Goal: Transaction & Acquisition: Purchase product/service

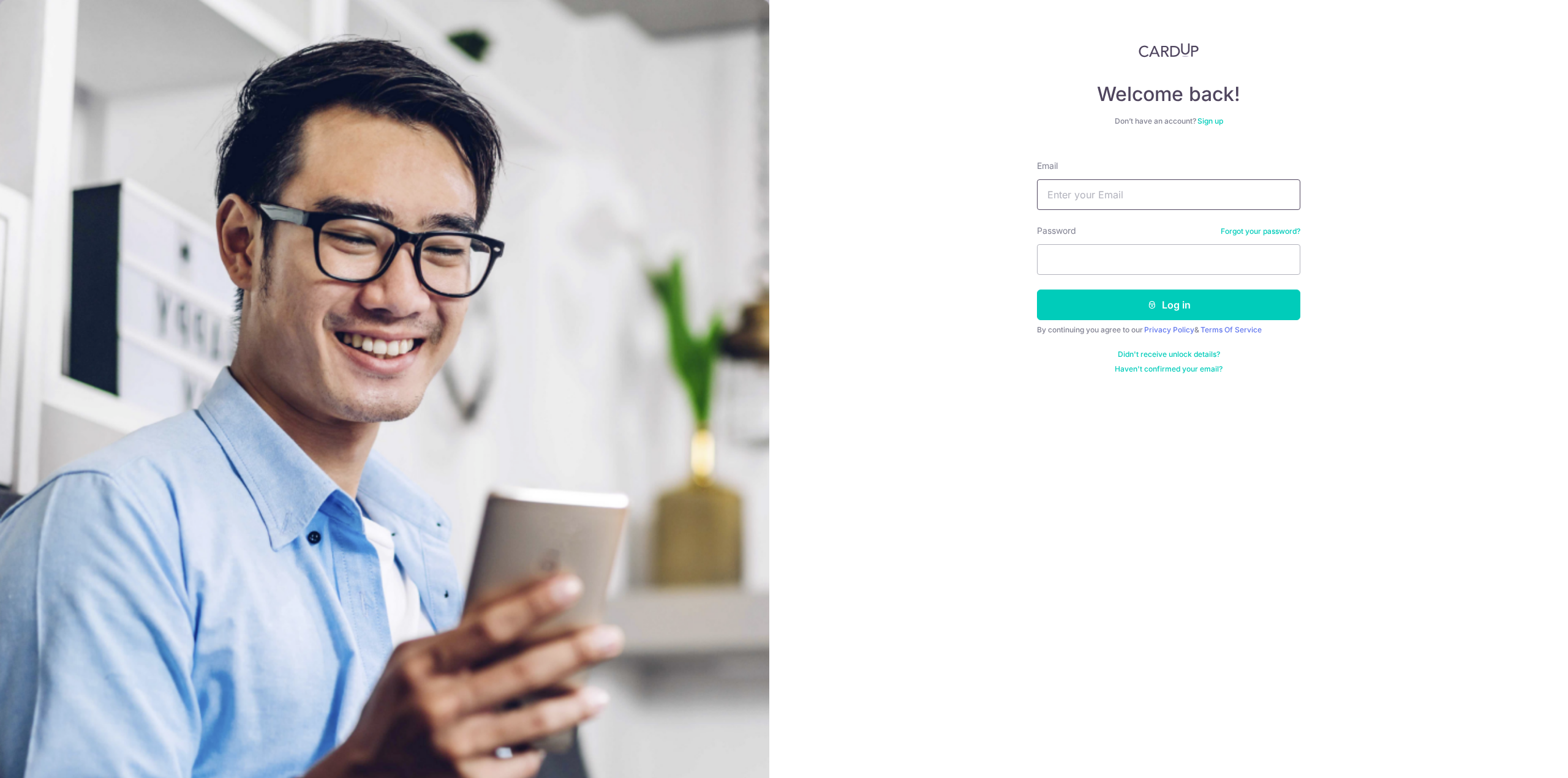
click at [1100, 181] on input "Email" at bounding box center [1169, 194] width 263 height 31
type input "caiquantai@hotmail.com"
click at [1037, 290] on button "Log in" at bounding box center [1169, 305] width 263 height 31
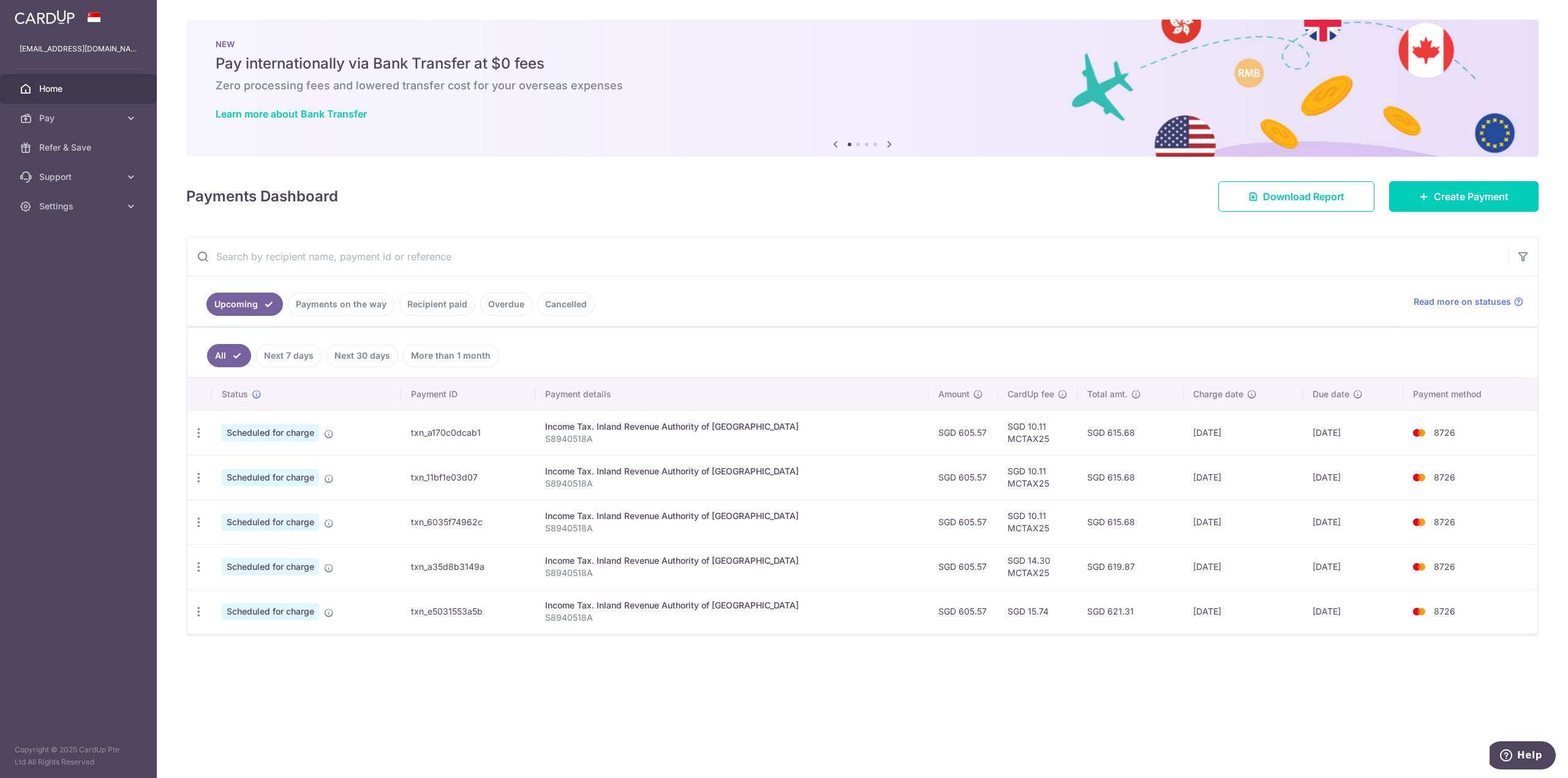
click at [461, 304] on link "Recipient paid" at bounding box center [437, 304] width 76 height 23
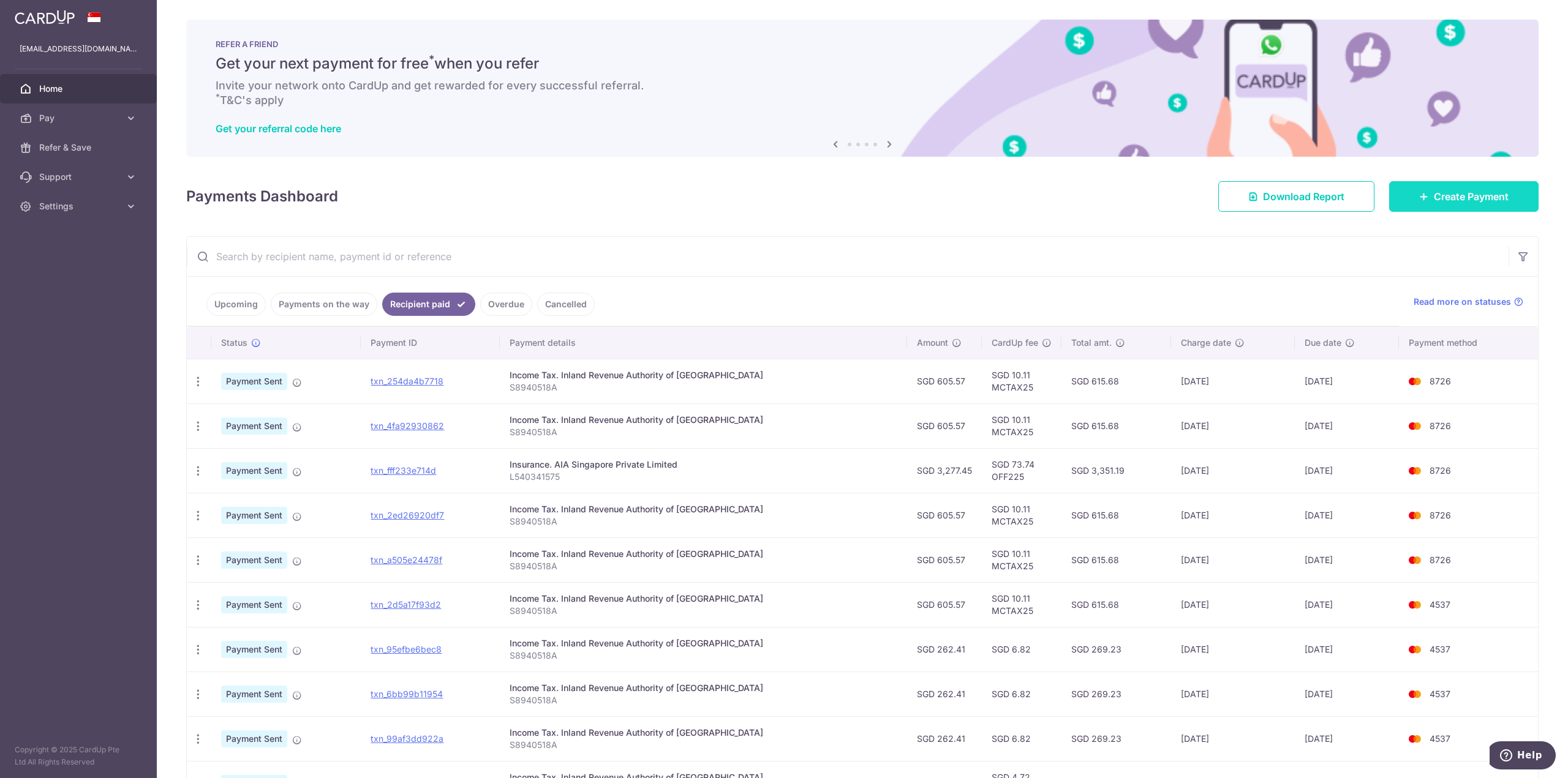
click at [1435, 197] on span "Create Payment" at bounding box center [1471, 196] width 75 height 14
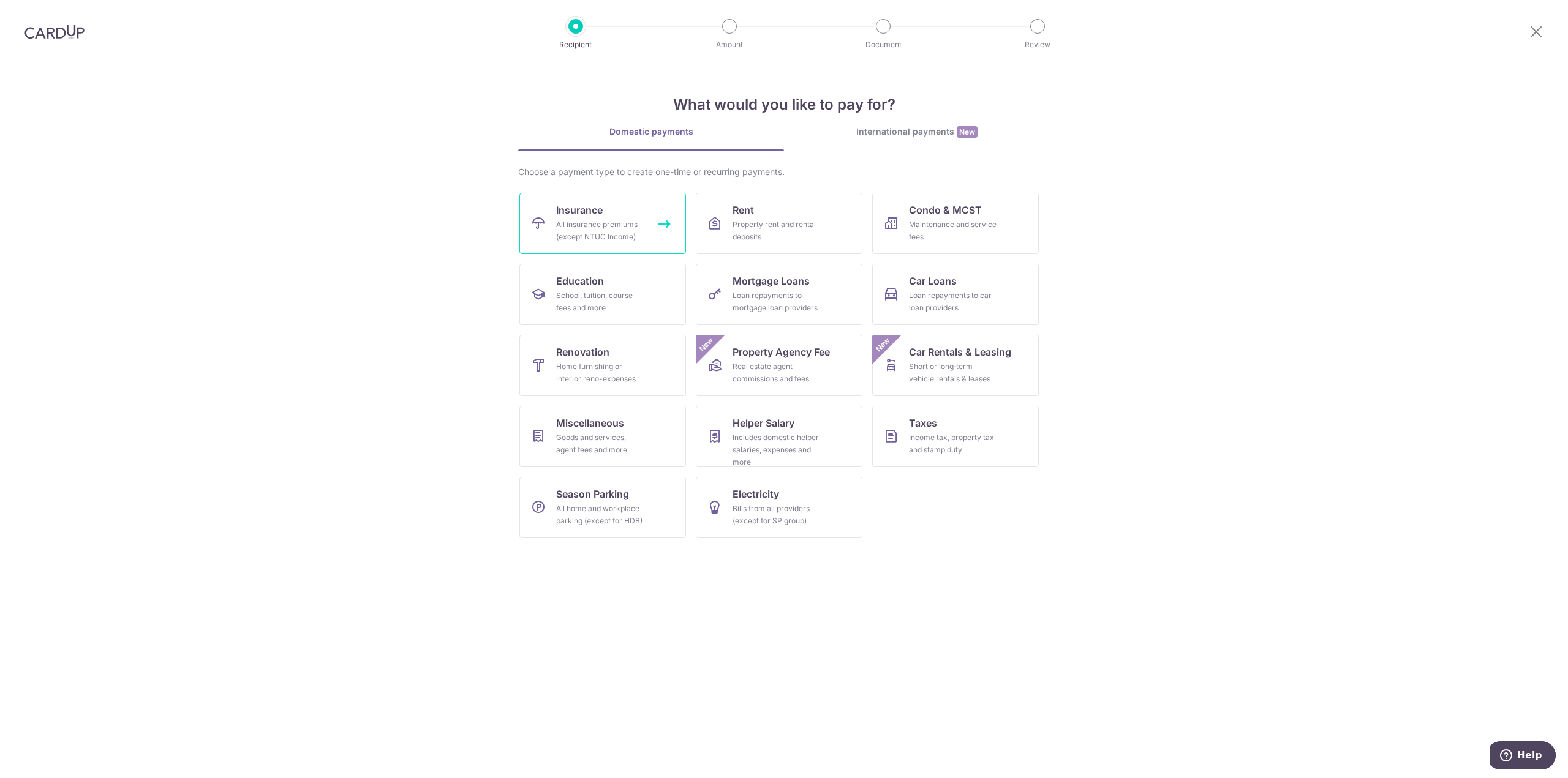
click at [644, 215] on link "Insurance All insurance premiums (except NTUC Income)" at bounding box center [602, 223] width 166 height 61
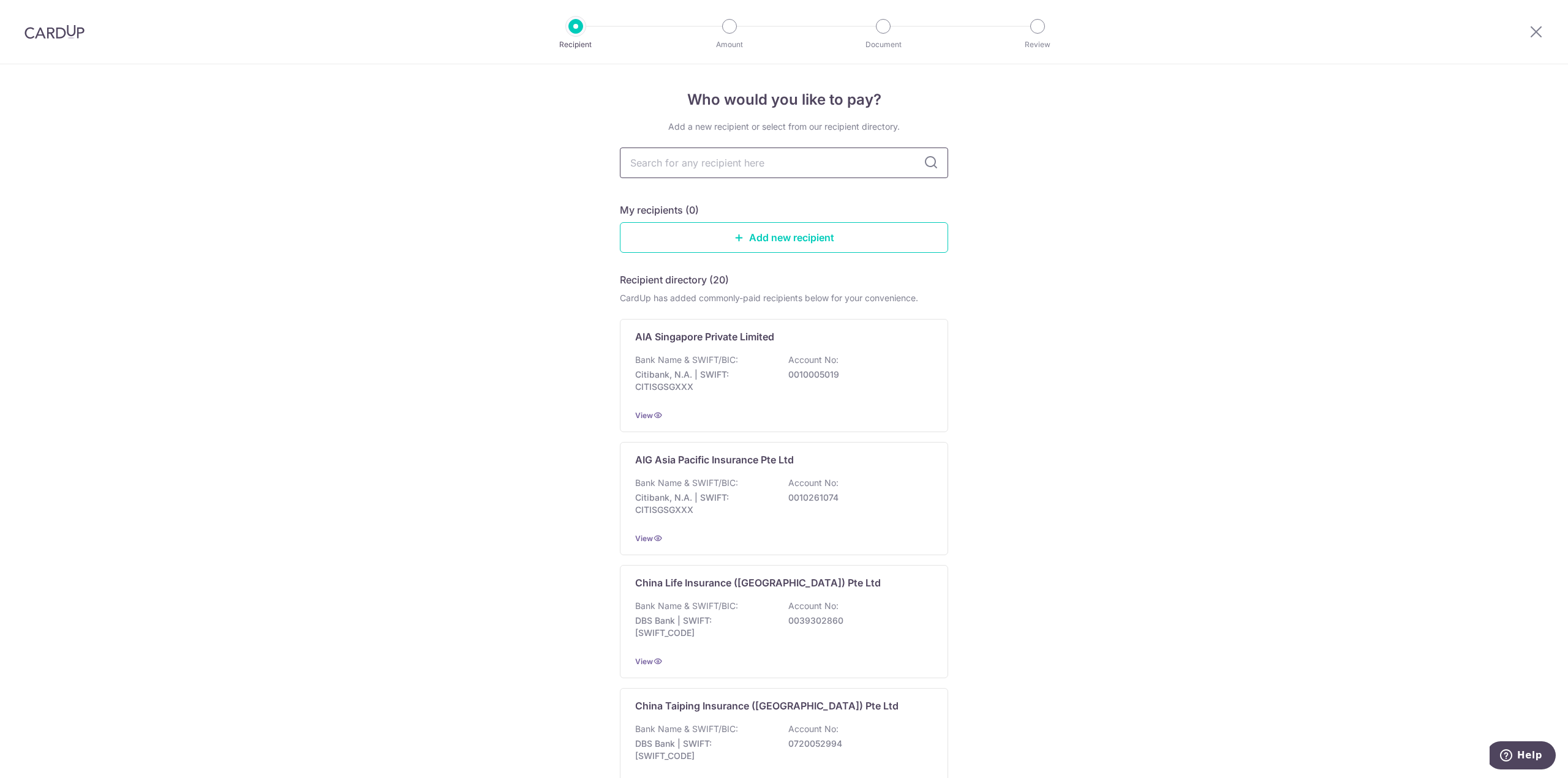
click at [748, 166] on input "text" at bounding box center [784, 163] width 328 height 31
type input "AIA"
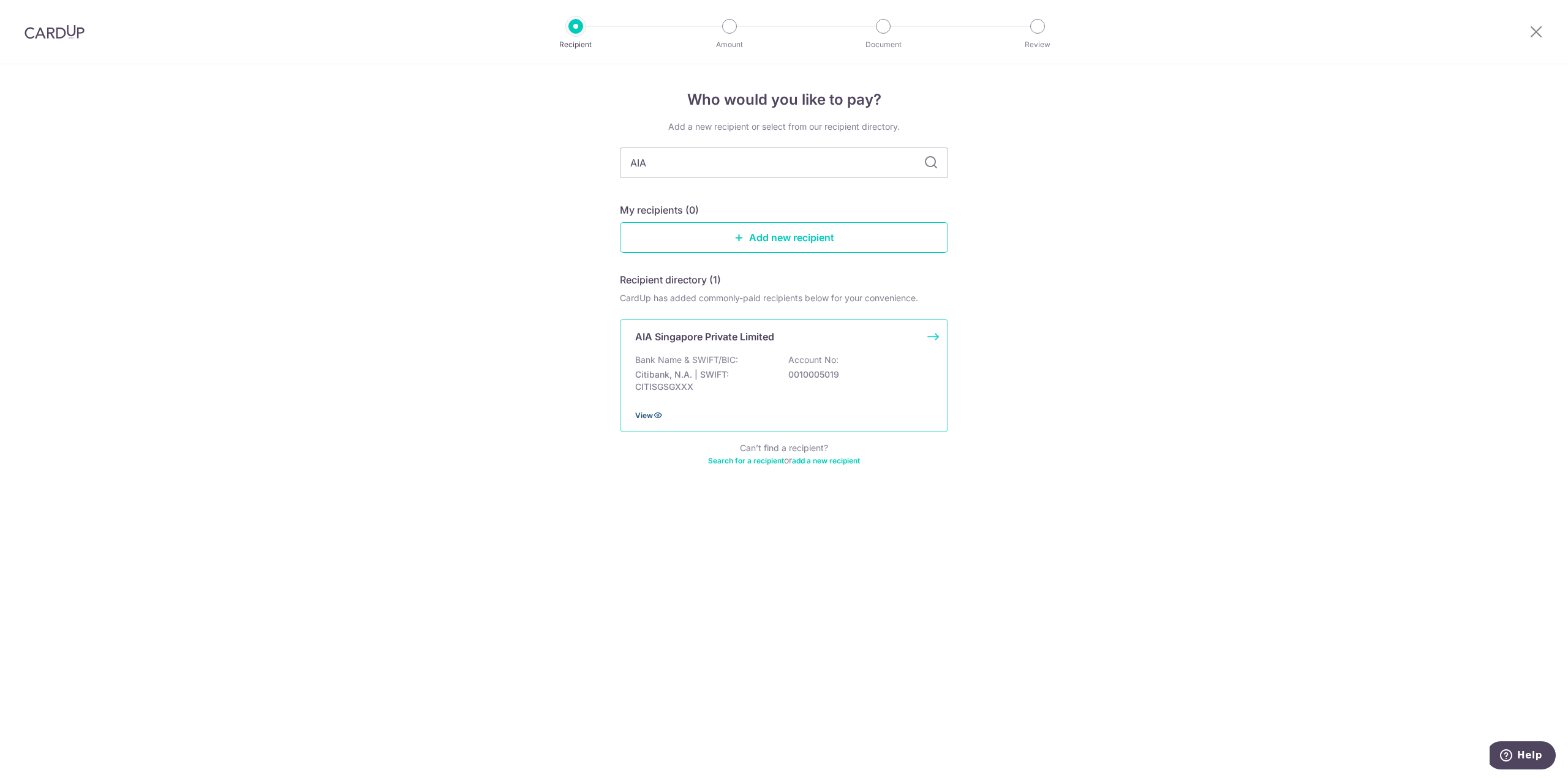
click at [657, 416] on icon at bounding box center [658, 415] width 10 height 10
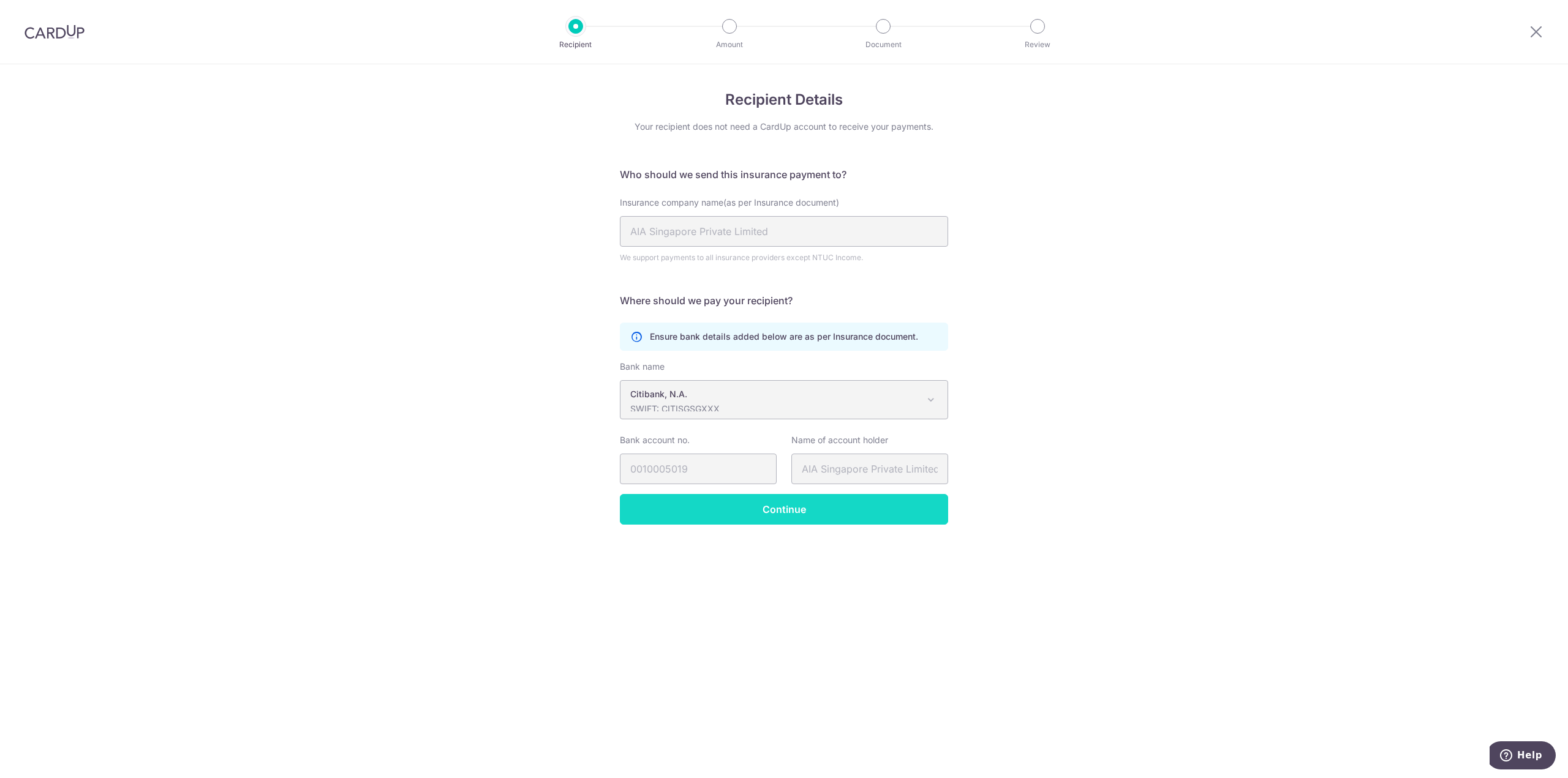
click at [785, 506] on input "Continue" at bounding box center [784, 510] width 328 height 31
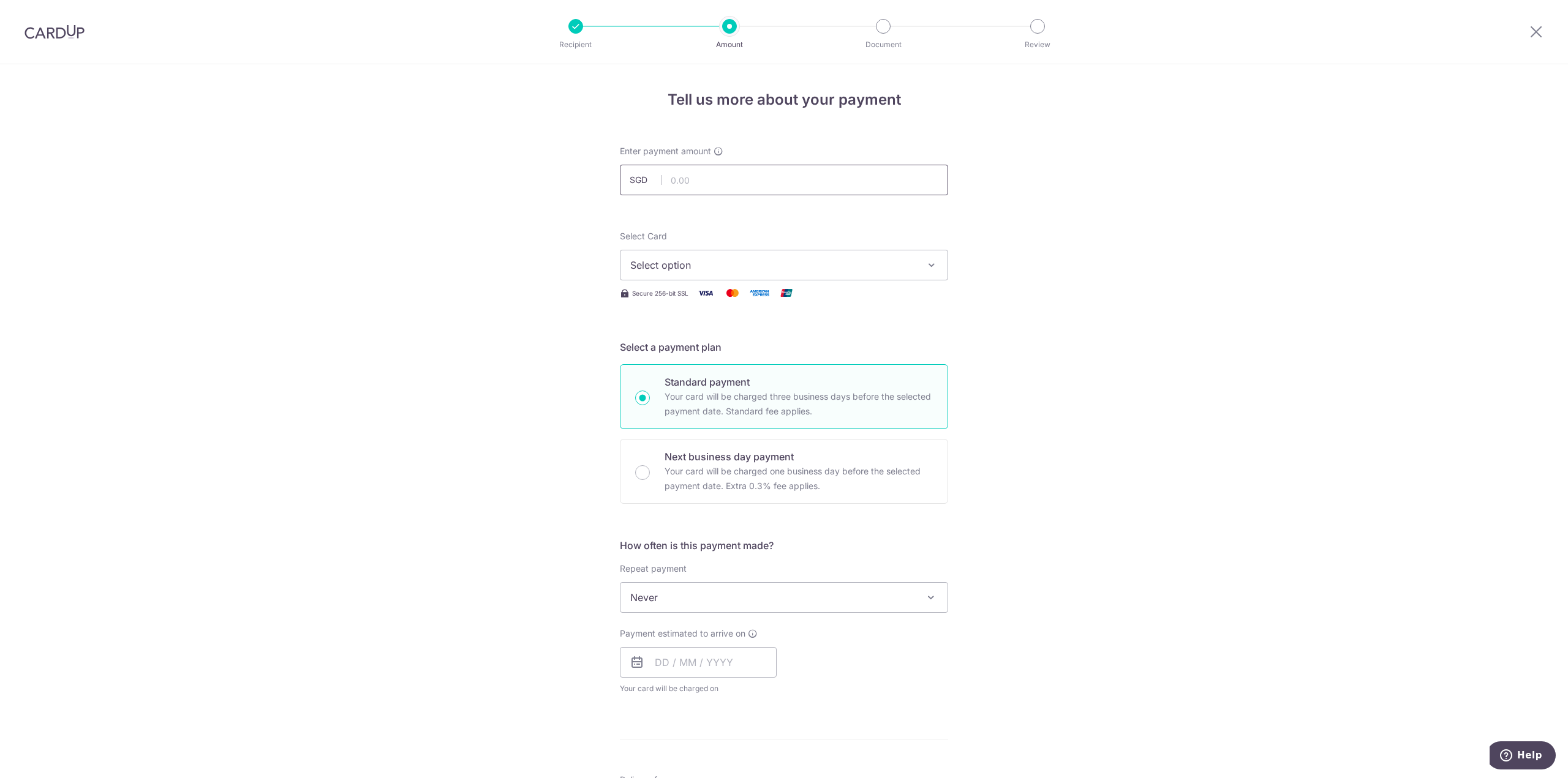
click at [692, 189] on input "text" at bounding box center [784, 180] width 328 height 31
type input "2,794.00"
click at [694, 261] on span "Select option" at bounding box center [773, 265] width 285 height 14
click at [728, 381] on span "**** 8726" at bounding box center [784, 381] width 307 height 14
click at [423, 350] on div "Tell us more about your payment Enter payment amount SGD 2,794.00 2794.00 Selec…" at bounding box center [784, 618] width 1568 height 1108
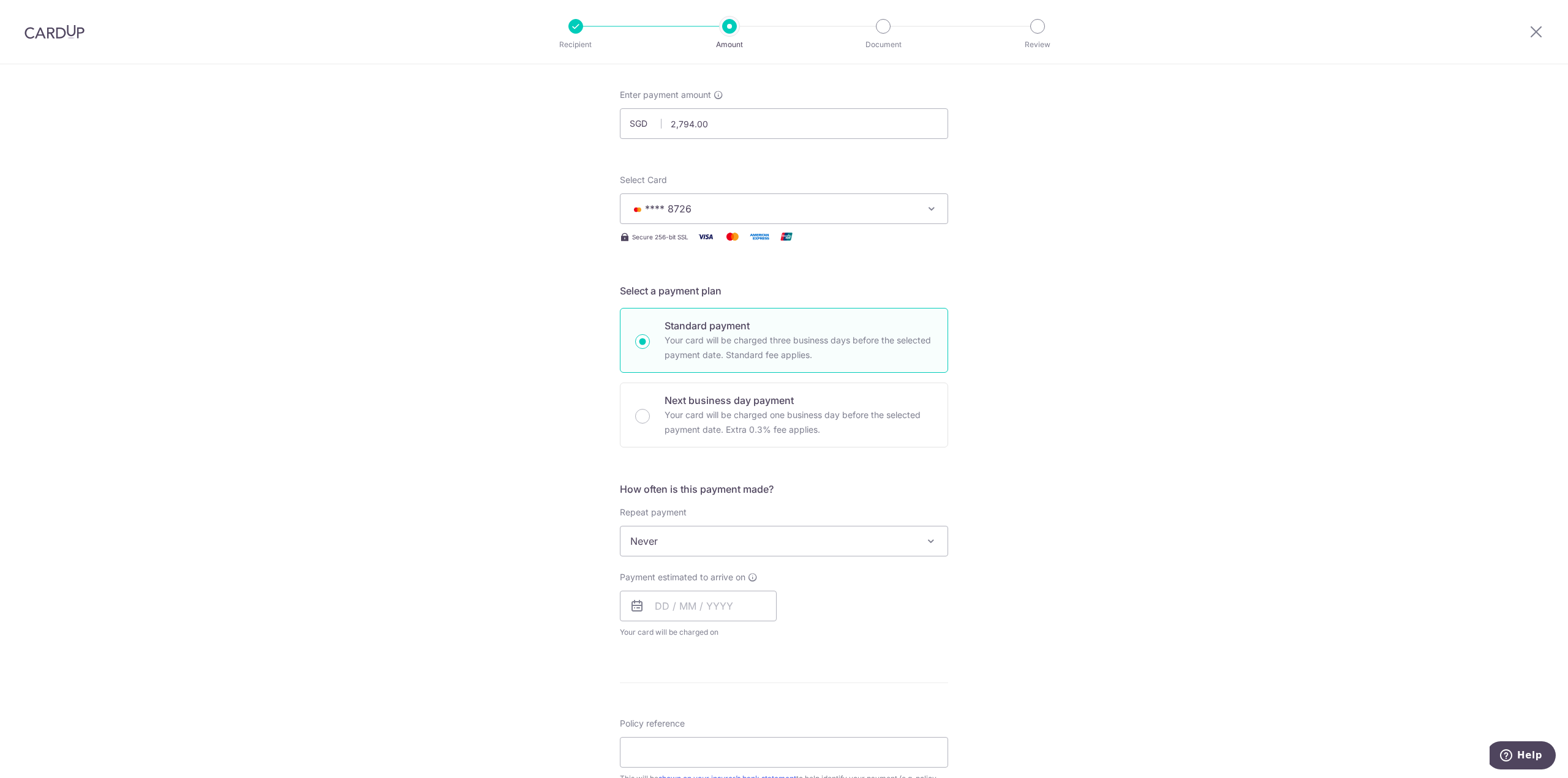
scroll to position [61, 0]
click at [692, 603] on input "text" at bounding box center [698, 601] width 157 height 31
click at [715, 735] on link "15" at bounding box center [718, 737] width 20 height 20
type input "15/10/2025"
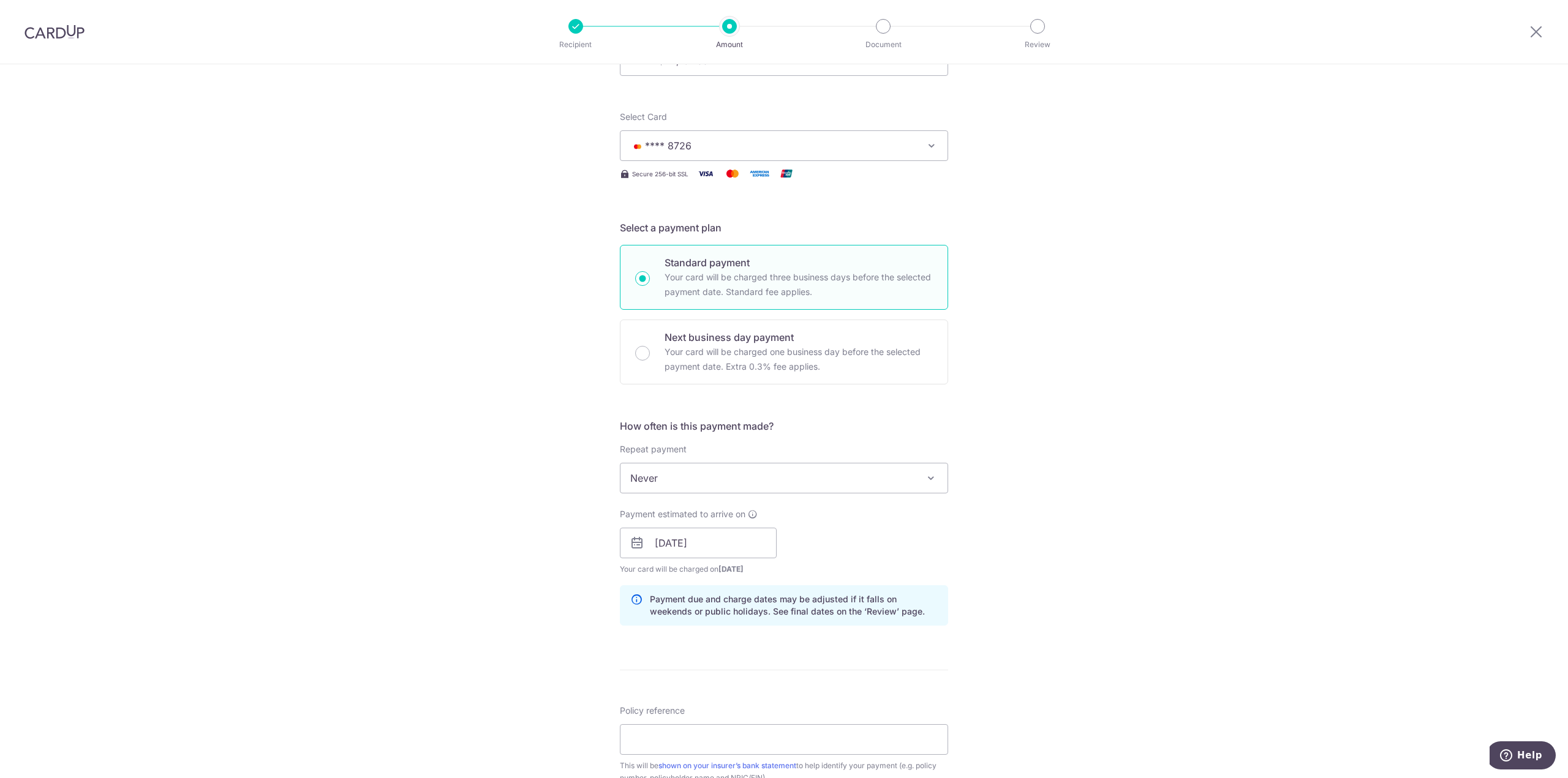
scroll to position [122, 0]
click at [737, 539] on input "15/10/2025" at bounding box center [698, 540] width 157 height 31
click at [448, 565] on div "Tell us more about your payment Enter payment amount SGD 2,794.00 2794.00 Selec…" at bounding box center [784, 521] width 1568 height 1158
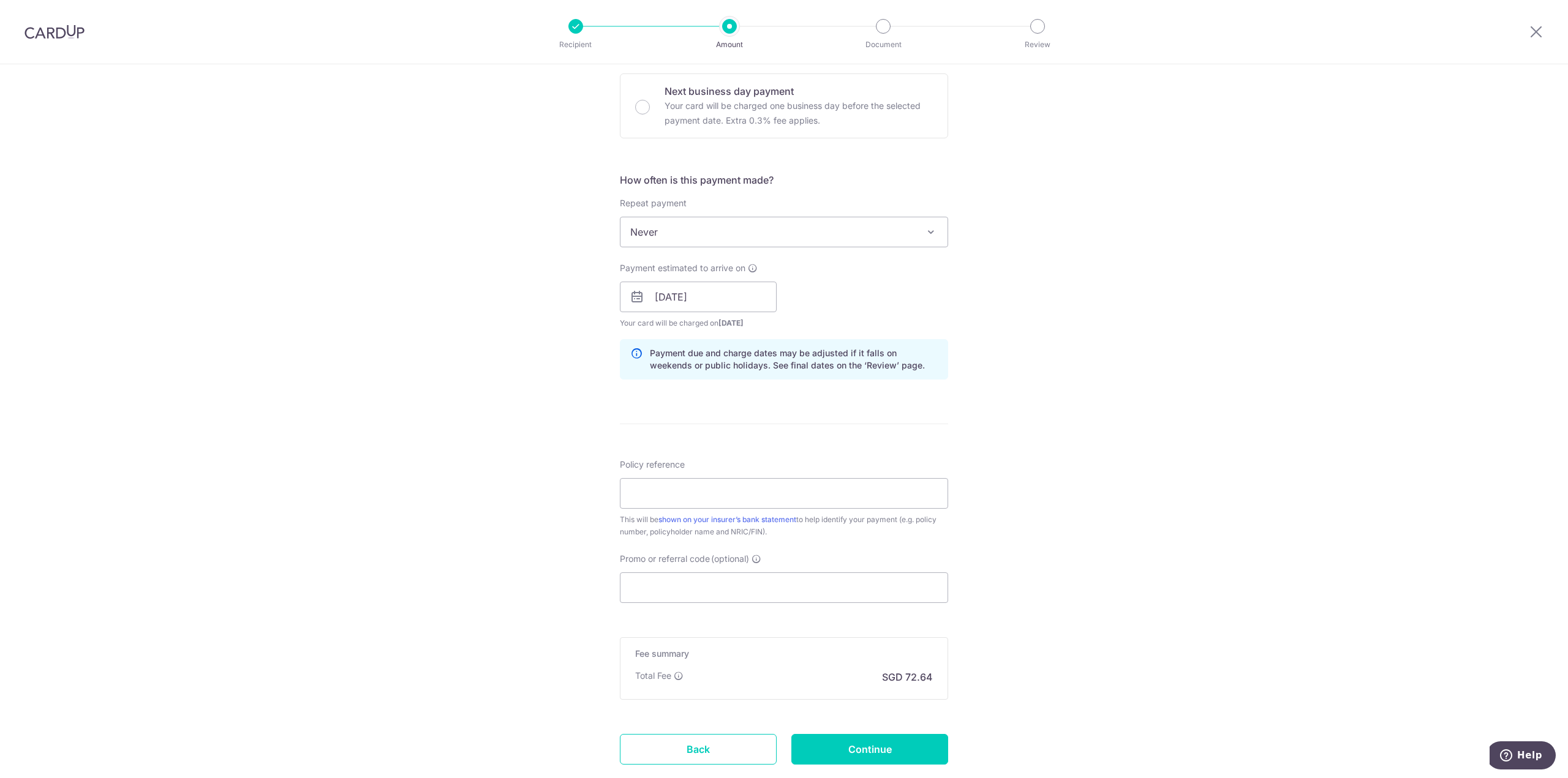
scroll to position [368, 0]
click at [730, 494] on input "Policy reference" at bounding box center [784, 492] width 328 height 31
click at [549, 519] on div "Tell us more about your payment Enter payment amount SGD 2,794.00 2794.00 Selec…" at bounding box center [784, 275] width 1568 height 1158
drag, startPoint x: 653, startPoint y: 493, endPoint x: 668, endPoint y: 491, distance: 15.1
click at [668, 491] on input "H235463471" at bounding box center [784, 492] width 328 height 31
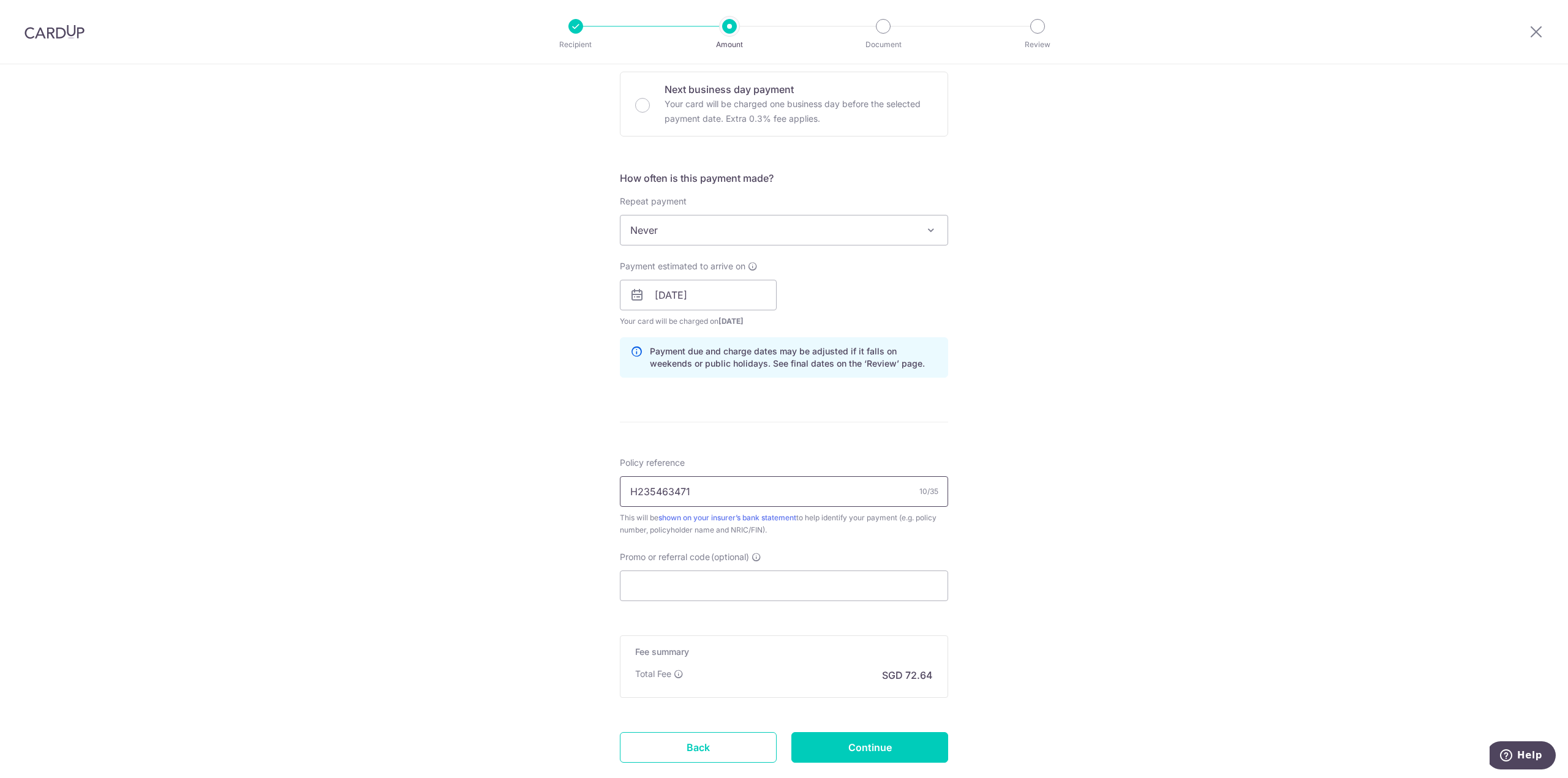
click at [716, 491] on input "H235463471" at bounding box center [784, 492] width 328 height 31
paste input "H235463471,"
type input "H235463471, E235463471"
click at [607, 508] on div "Tell us more about your payment Enter payment amount SGD 2,794.00 2794.00 Selec…" at bounding box center [784, 275] width 1568 height 1158
click at [594, 511] on div "Tell us more about your payment Enter payment amount SGD 2,794.00 2794.00 Selec…" at bounding box center [784, 275] width 1568 height 1158
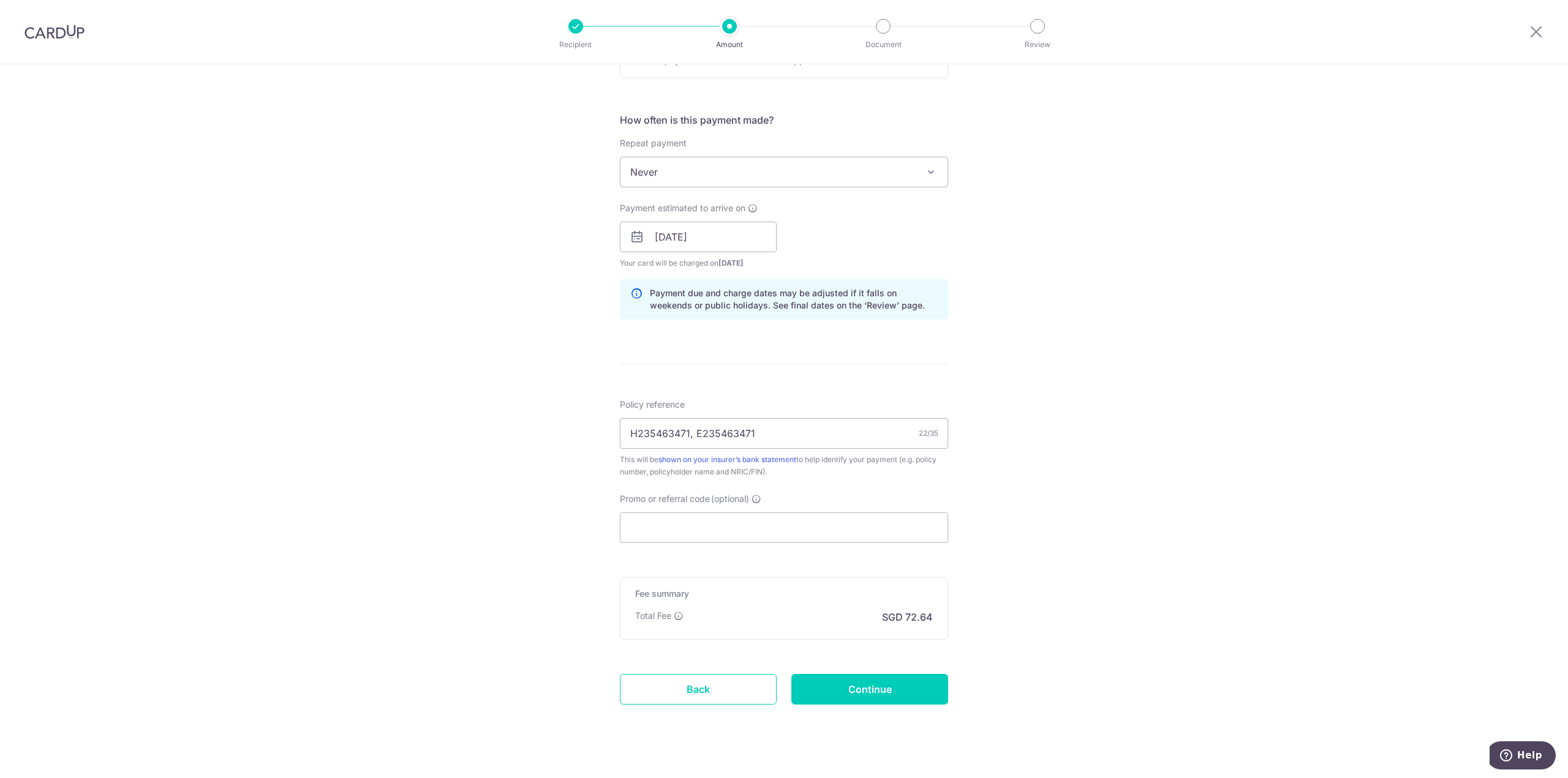
scroll to position [429, 0]
click at [712, 517] on input "Promo or referral code (optional)" at bounding box center [784, 525] width 328 height 31
paste input "MCTAX25N"
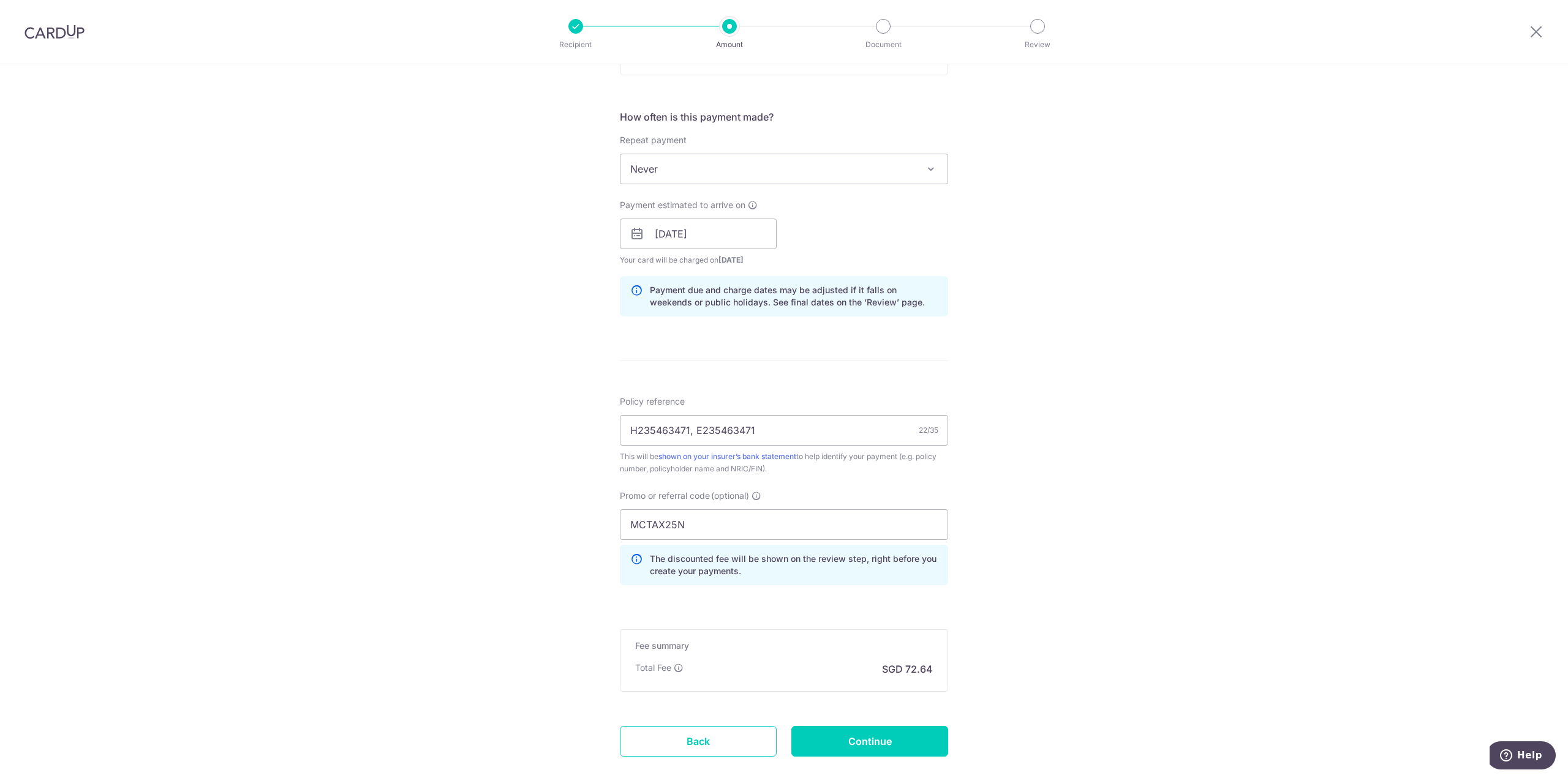
click at [484, 482] on div "Tell us more about your payment Enter payment amount SGD 2,794.00 2794.00 Selec…" at bounding box center [784, 242] width 1568 height 1213
click at [526, 606] on div "Tell us more about your payment Enter payment amount SGD 2,794.00 2794.00 Selec…" at bounding box center [784, 242] width 1568 height 1213
click at [671, 527] on input "MCTAX25N" at bounding box center [784, 525] width 328 height 31
paste input "ILELIO"
paste input "OFF225"
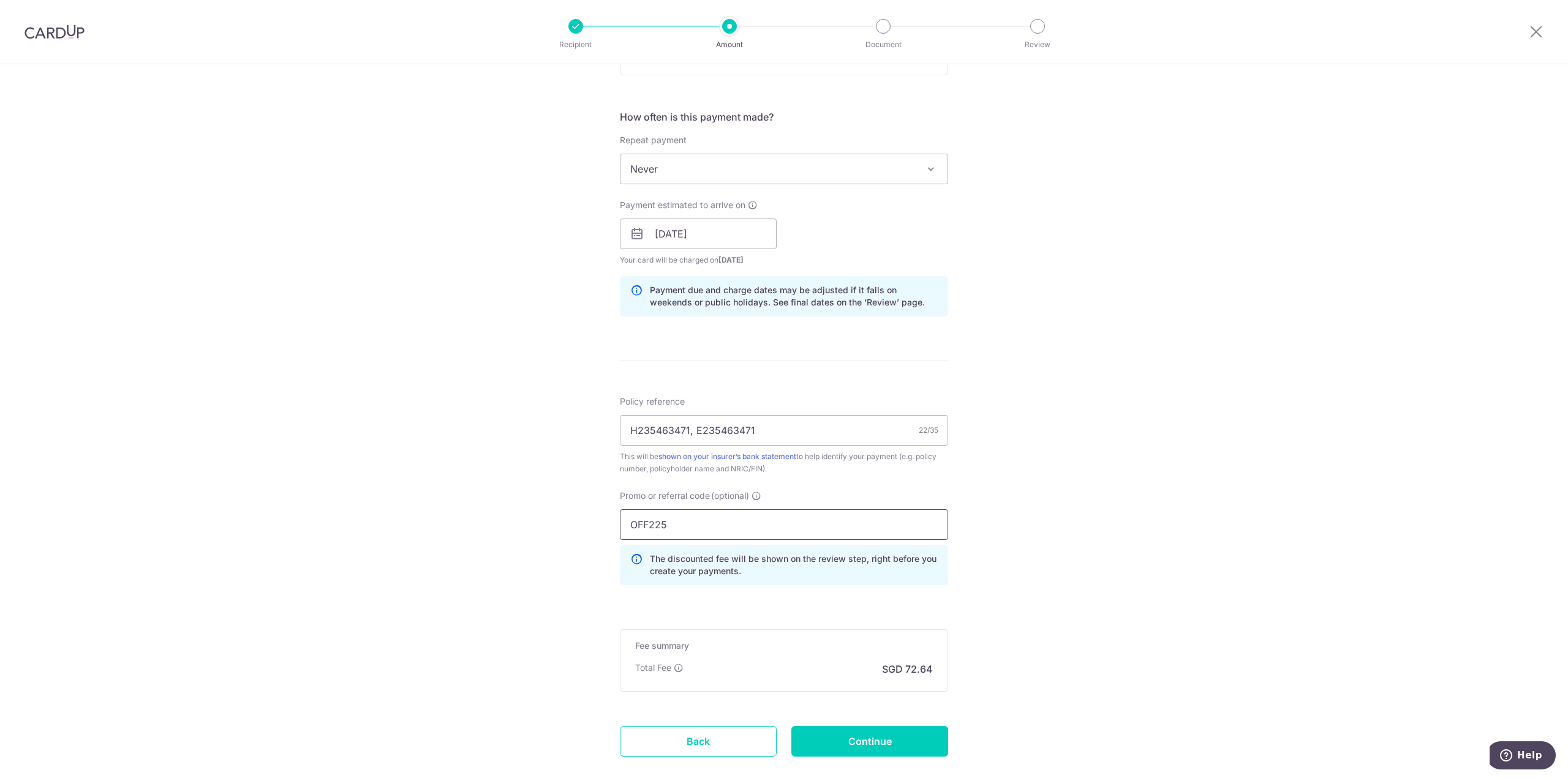
type input "OFF225"
click at [446, 495] on div "Tell us more about your payment Enter payment amount SGD 2,794.00 2794.00 Selec…" at bounding box center [784, 242] width 1568 height 1213
click at [540, 519] on div "Tell us more about your payment Enter payment amount SGD 2,794.00 2794.00 Selec…" at bounding box center [784, 242] width 1568 height 1213
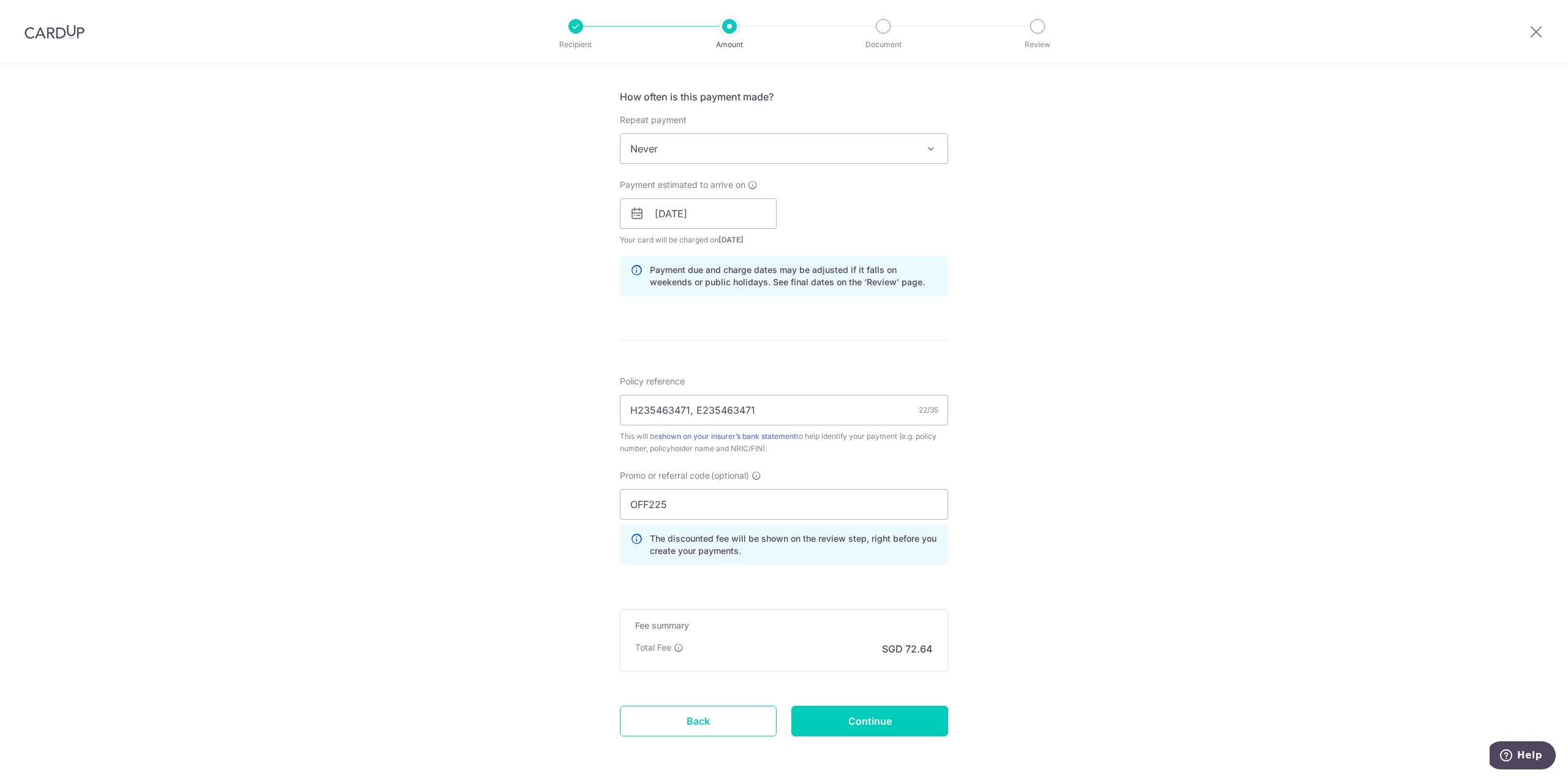
scroll to position [499, 0]
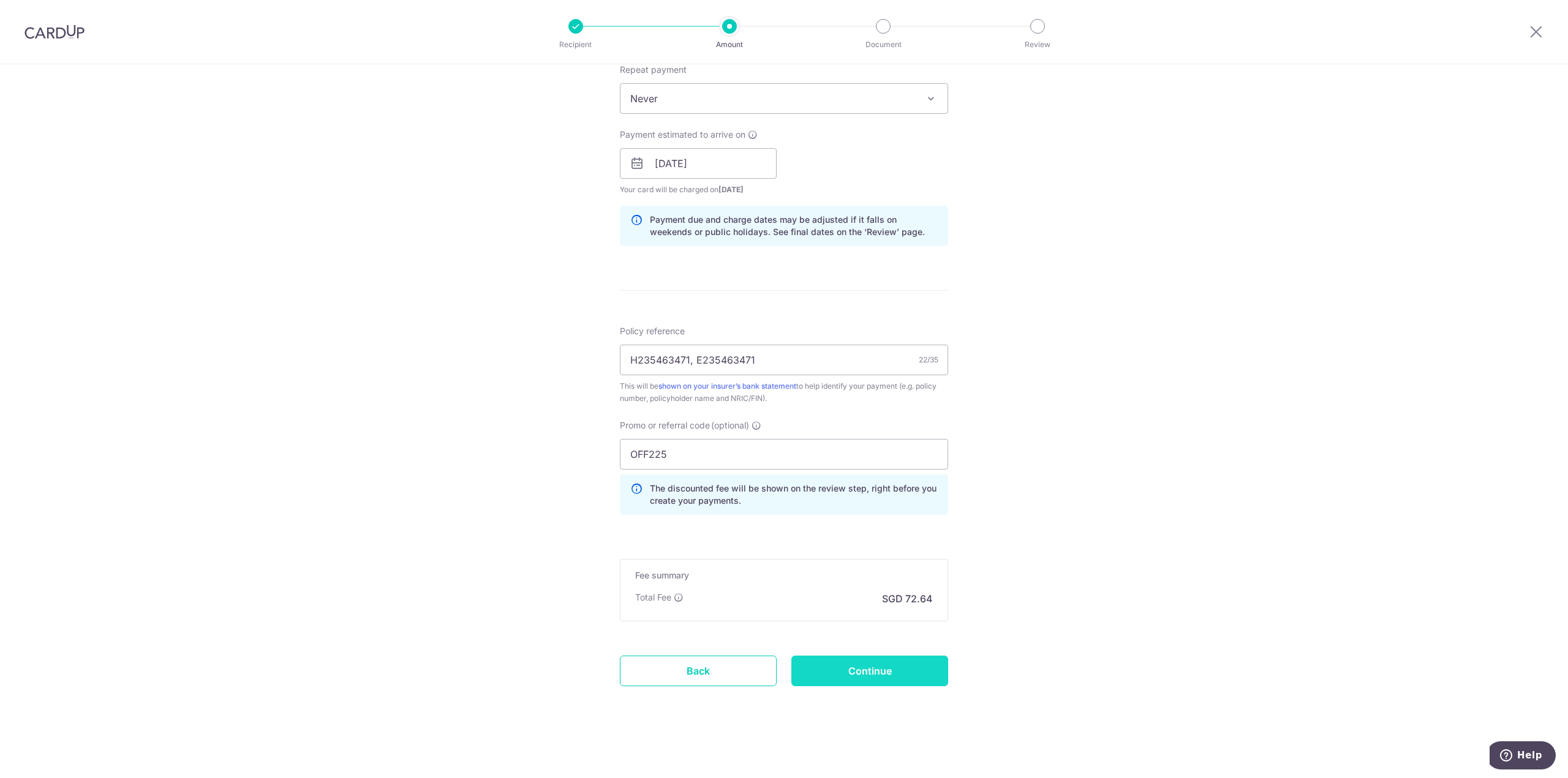
click at [904, 662] on input "Continue" at bounding box center [870, 671] width 157 height 31
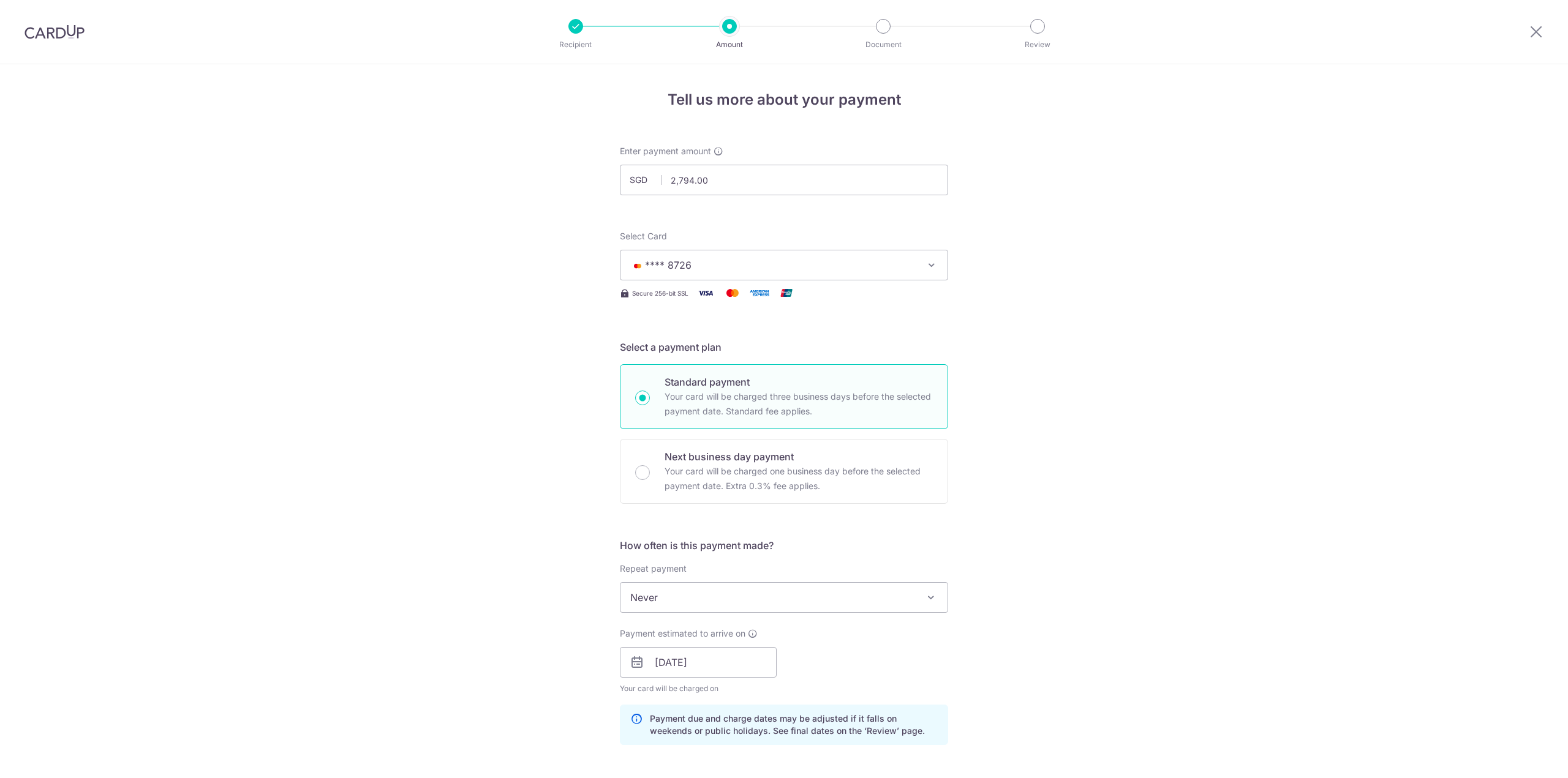
scroll to position [516, 0]
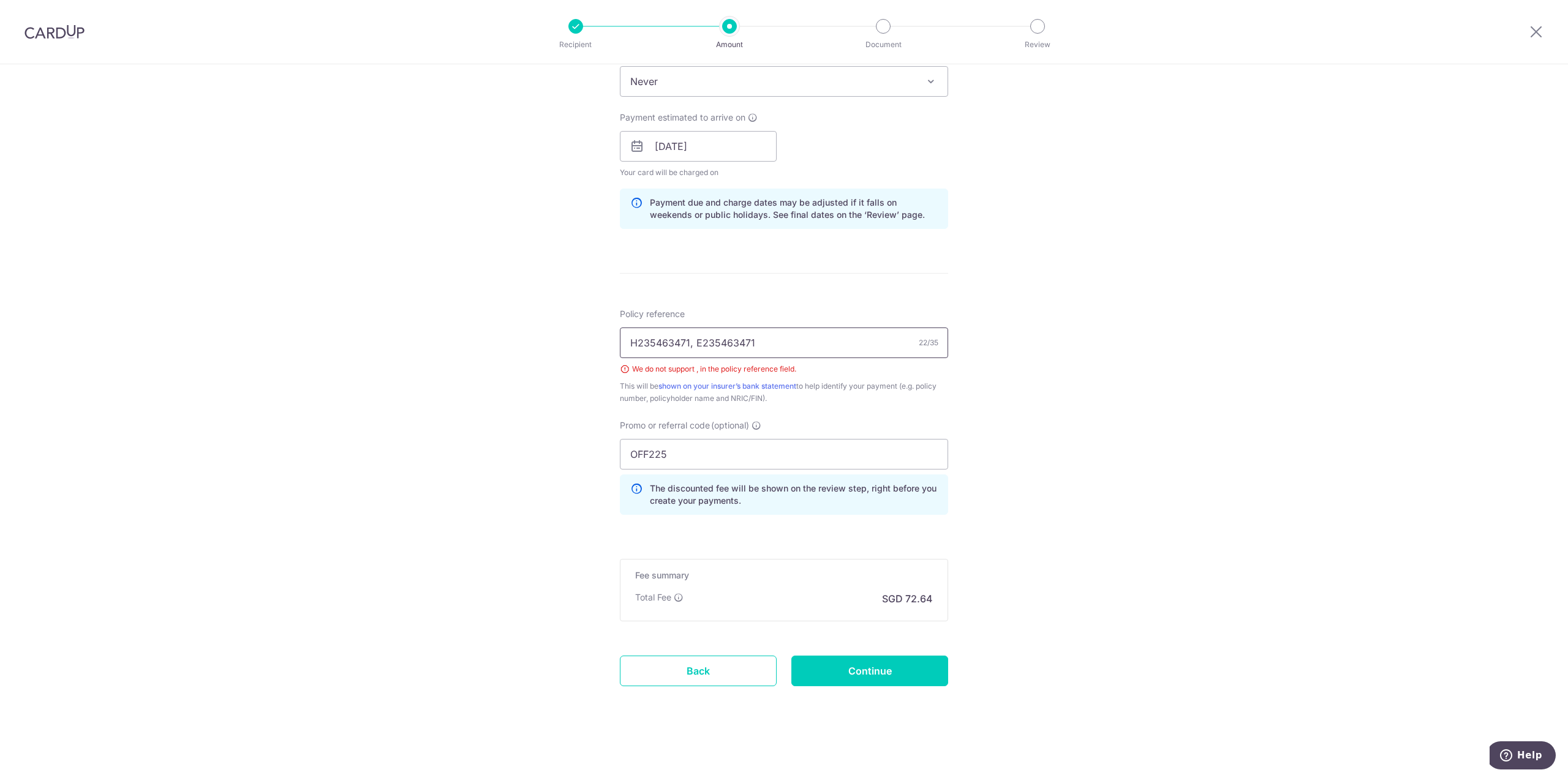
click at [691, 344] on input "H235463471, E235463471" at bounding box center [784, 343] width 328 height 31
type input "H235463471 and E235463471"
click at [821, 395] on div "This will be shown on your insurer’s bank statement to help identify your payme…" at bounding box center [784, 392] width 328 height 25
click at [888, 674] on input "Continue" at bounding box center [870, 671] width 157 height 31
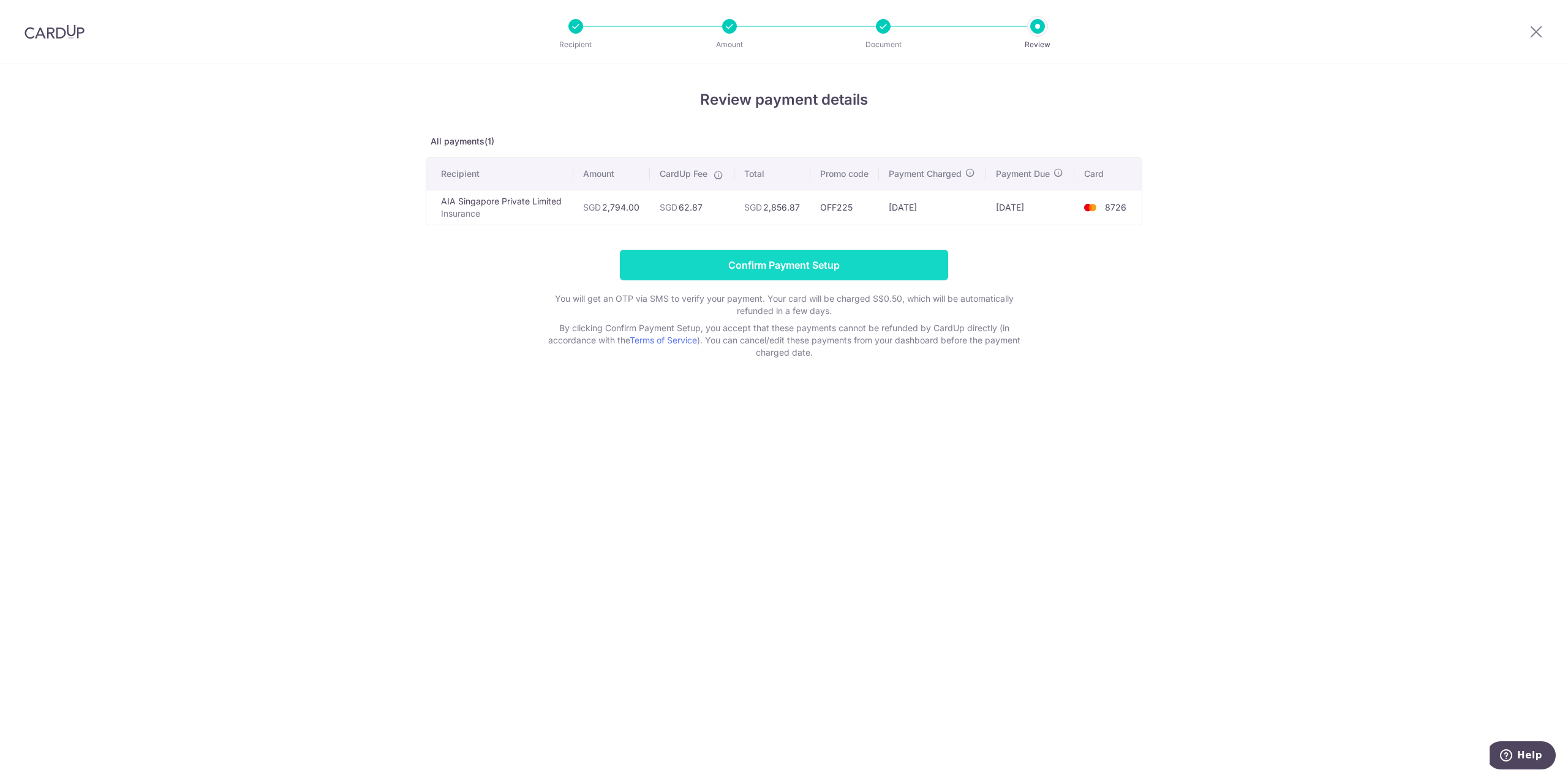
click at [778, 265] on input "Confirm Payment Setup" at bounding box center [784, 265] width 328 height 31
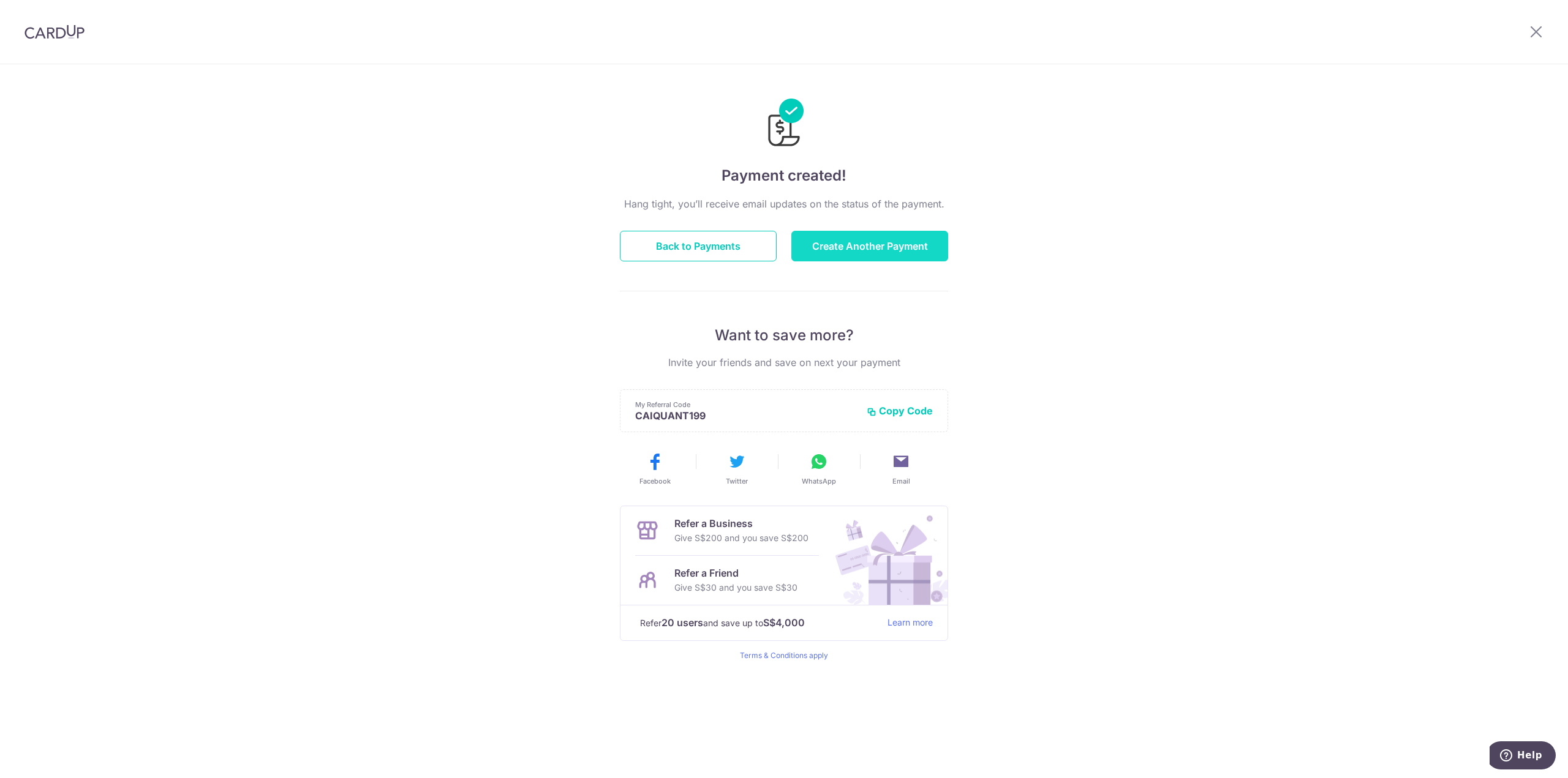
click at [809, 258] on button "Create Another Payment" at bounding box center [870, 246] width 157 height 31
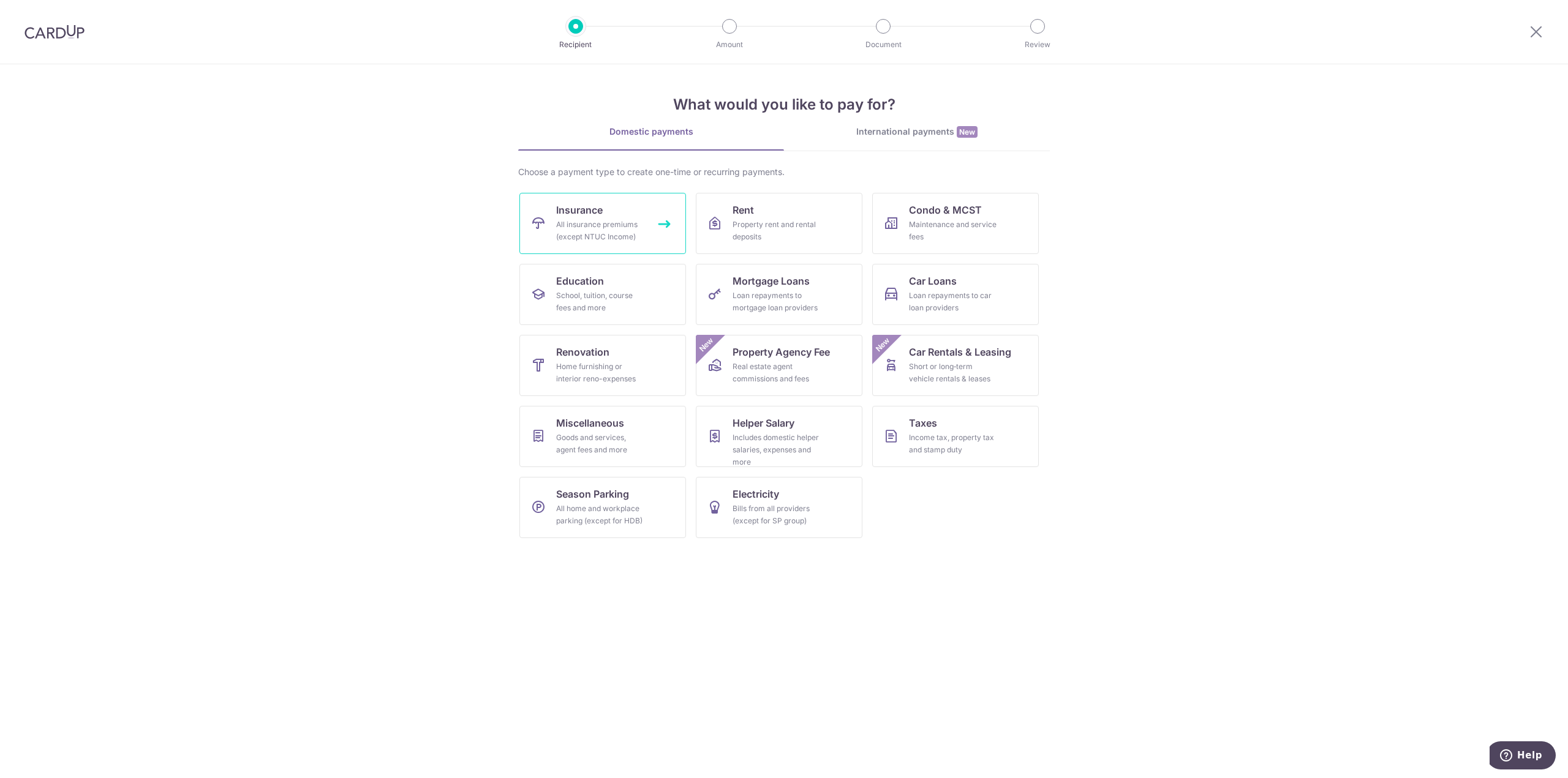
click at [596, 222] on div "All insurance premiums (except NTUC Income)" at bounding box center [601, 230] width 88 height 25
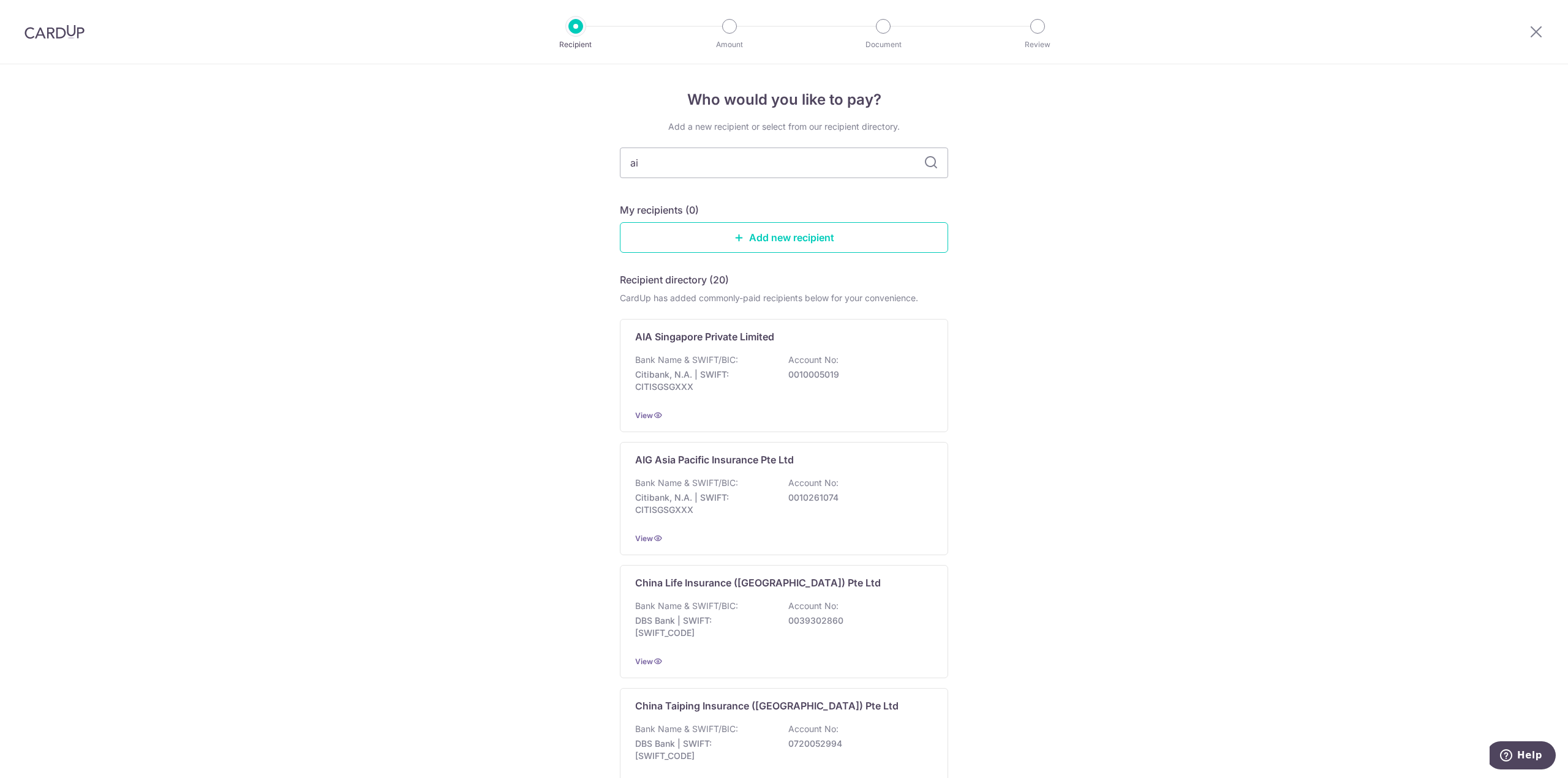
type input "aia"
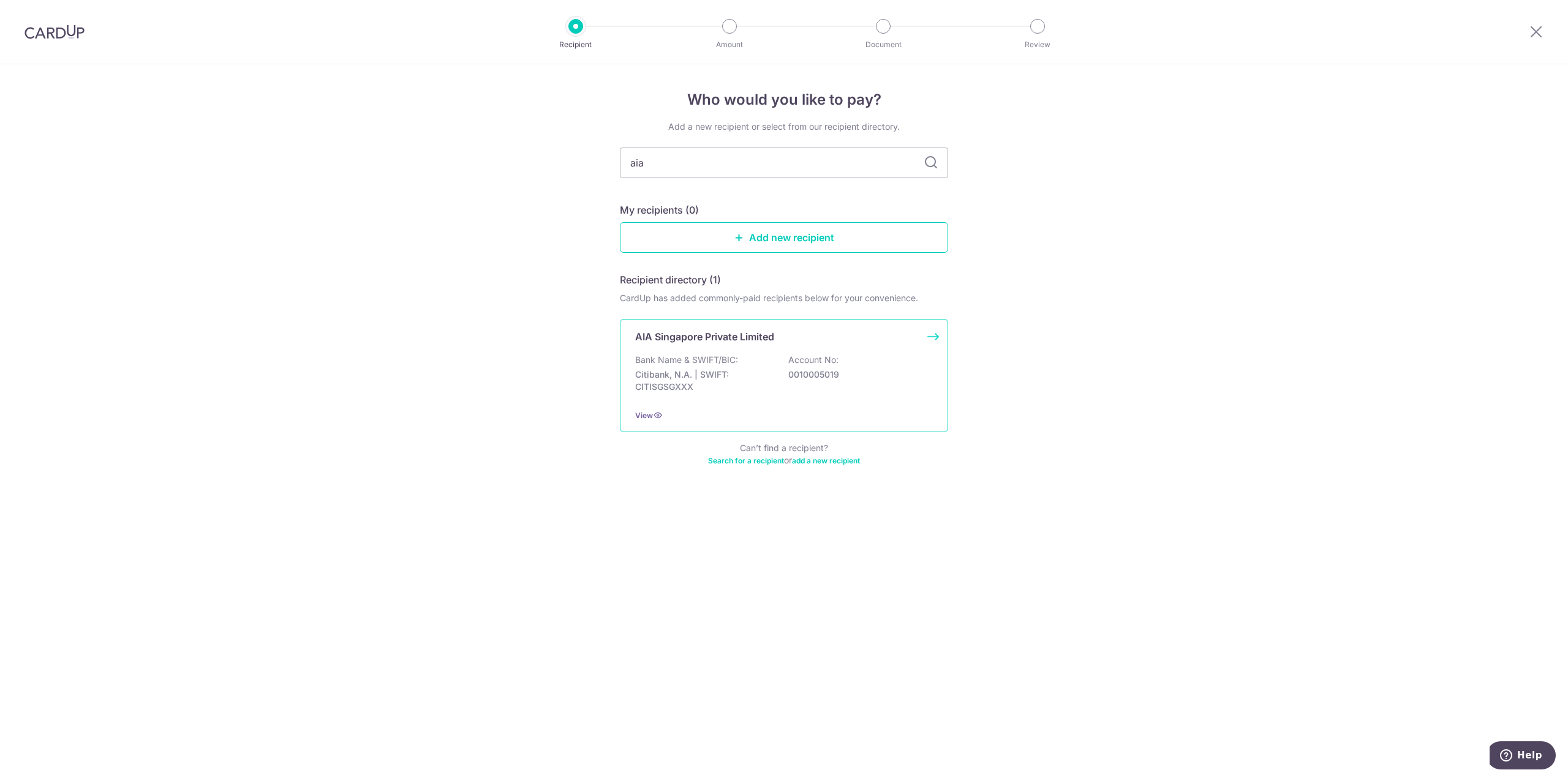
click at [778, 367] on div "Bank Name & SWIFT/BIC: Citibank, N.A. | SWIFT: CITISGSGXXX Account No: 00100050…" at bounding box center [784, 376] width 297 height 45
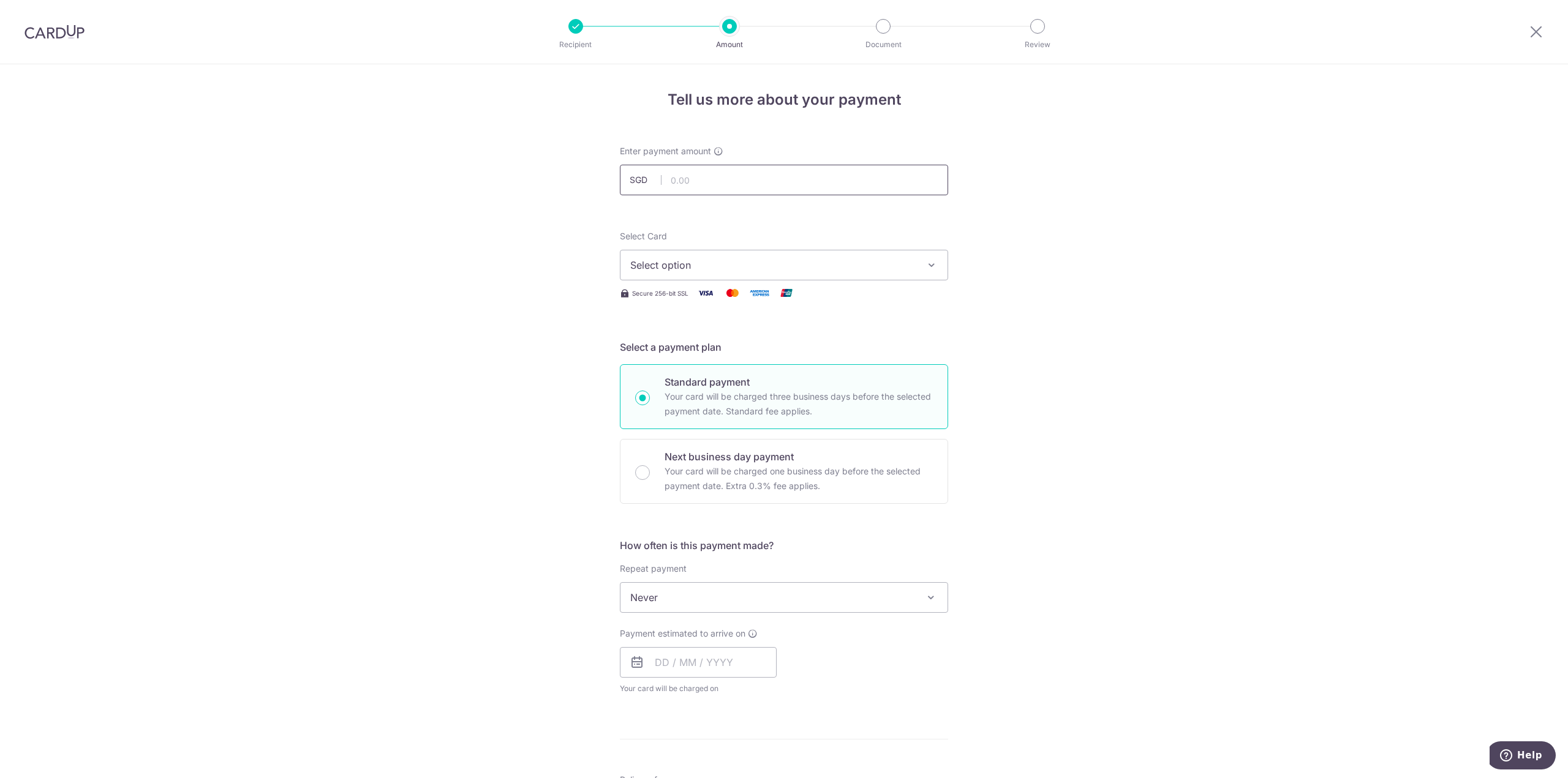
click at [721, 179] on input "text" at bounding box center [784, 180] width 328 height 31
type input "2,794.00"
click at [651, 264] on span "Select option" at bounding box center [773, 265] width 285 height 14
click at [709, 375] on span "**** 8726" at bounding box center [784, 381] width 307 height 14
click at [519, 376] on div "Tell us more about your payment Enter payment amount SGD 2,794.00 2794.00 Selec…" at bounding box center [784, 618] width 1568 height 1108
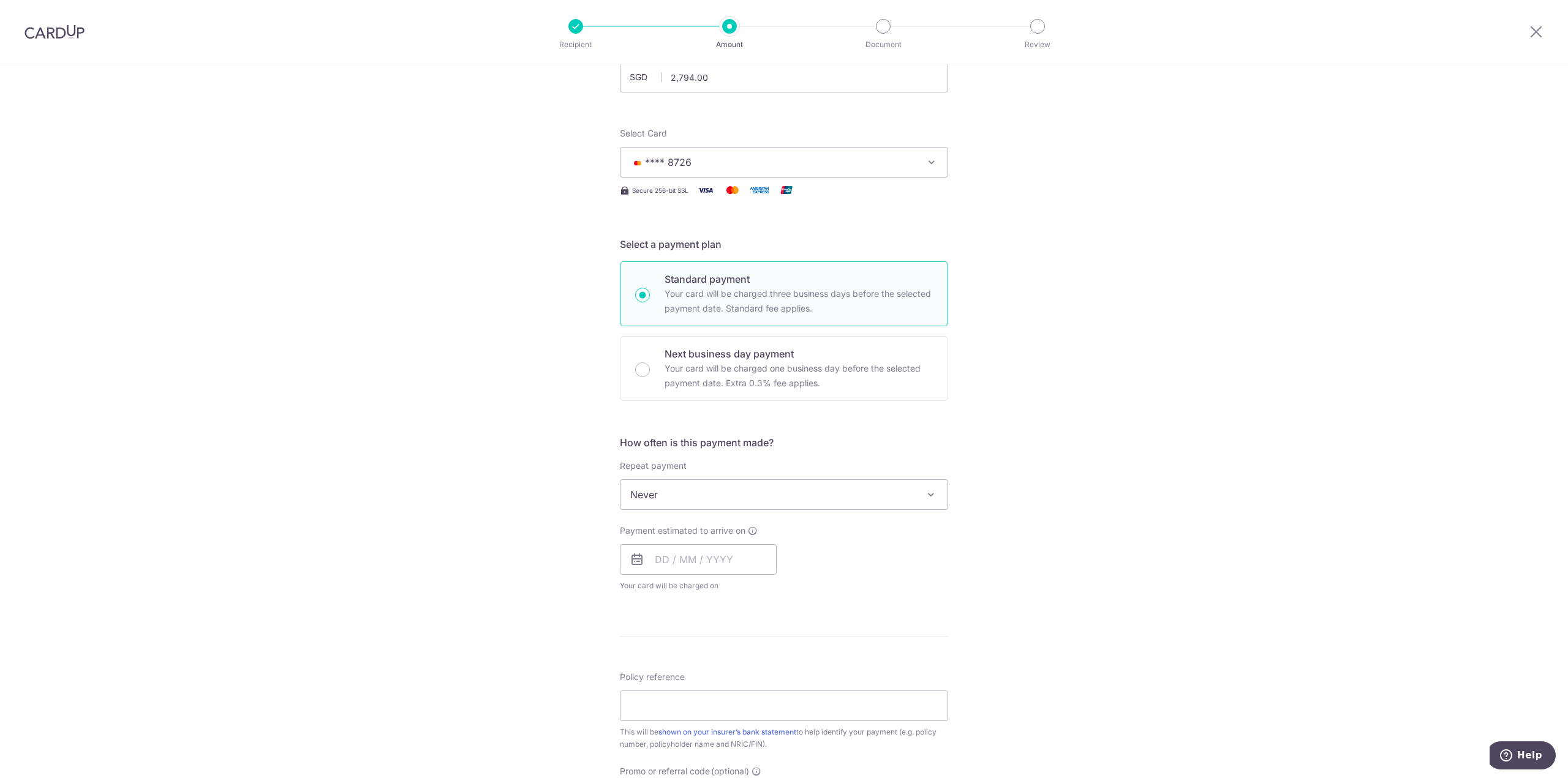
scroll to position [122, 0]
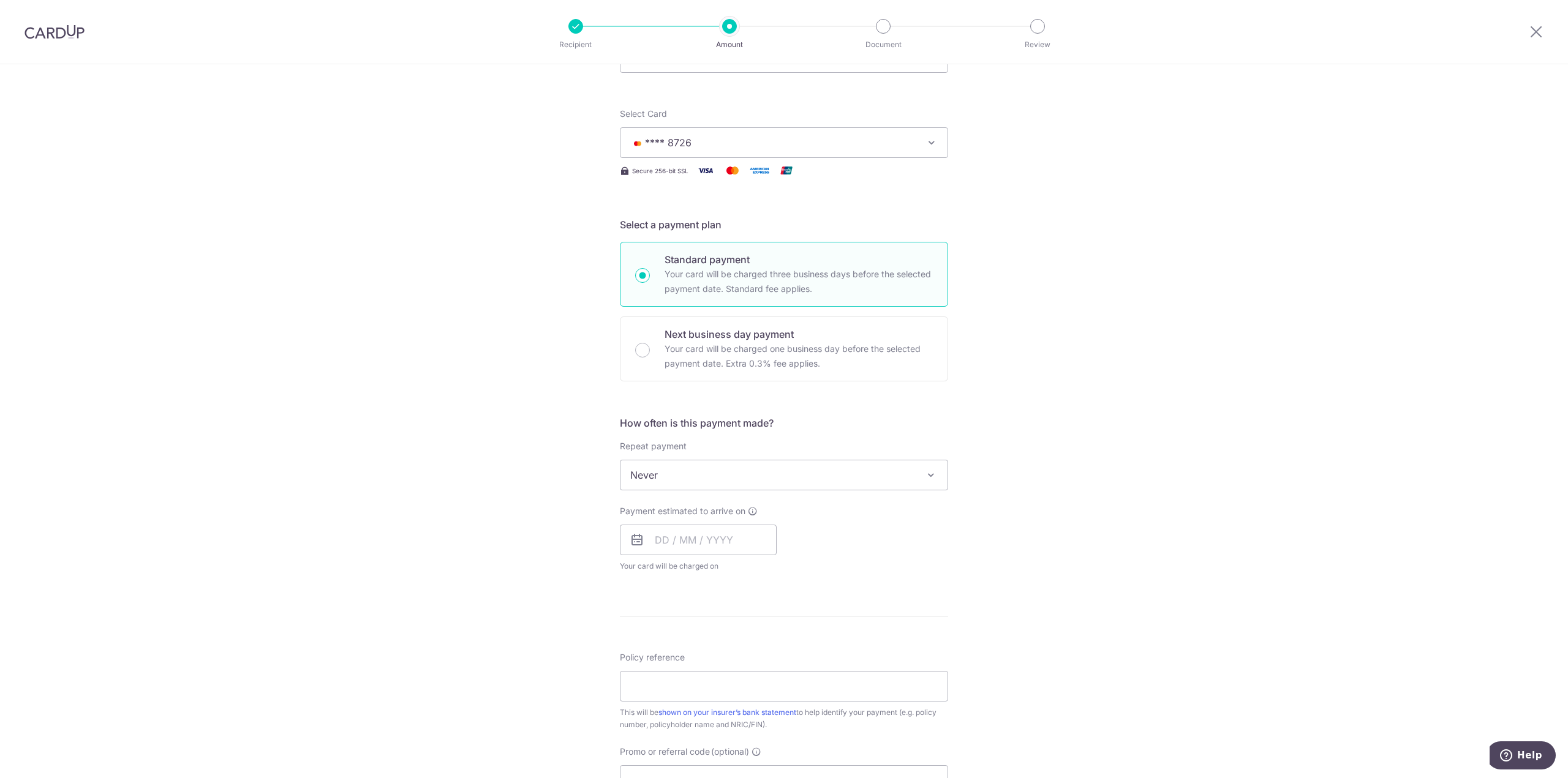
click at [675, 481] on span "Never" at bounding box center [783, 475] width 327 height 30
click at [487, 449] on div "Tell us more about your payment Enter payment amount SGD 2,794.00 2794.00 Selec…" at bounding box center [784, 496] width 1568 height 1108
click at [665, 537] on input "text" at bounding box center [698, 540] width 157 height 31
click at [717, 675] on link "15" at bounding box center [718, 675] width 20 height 20
type input "[DATE]"
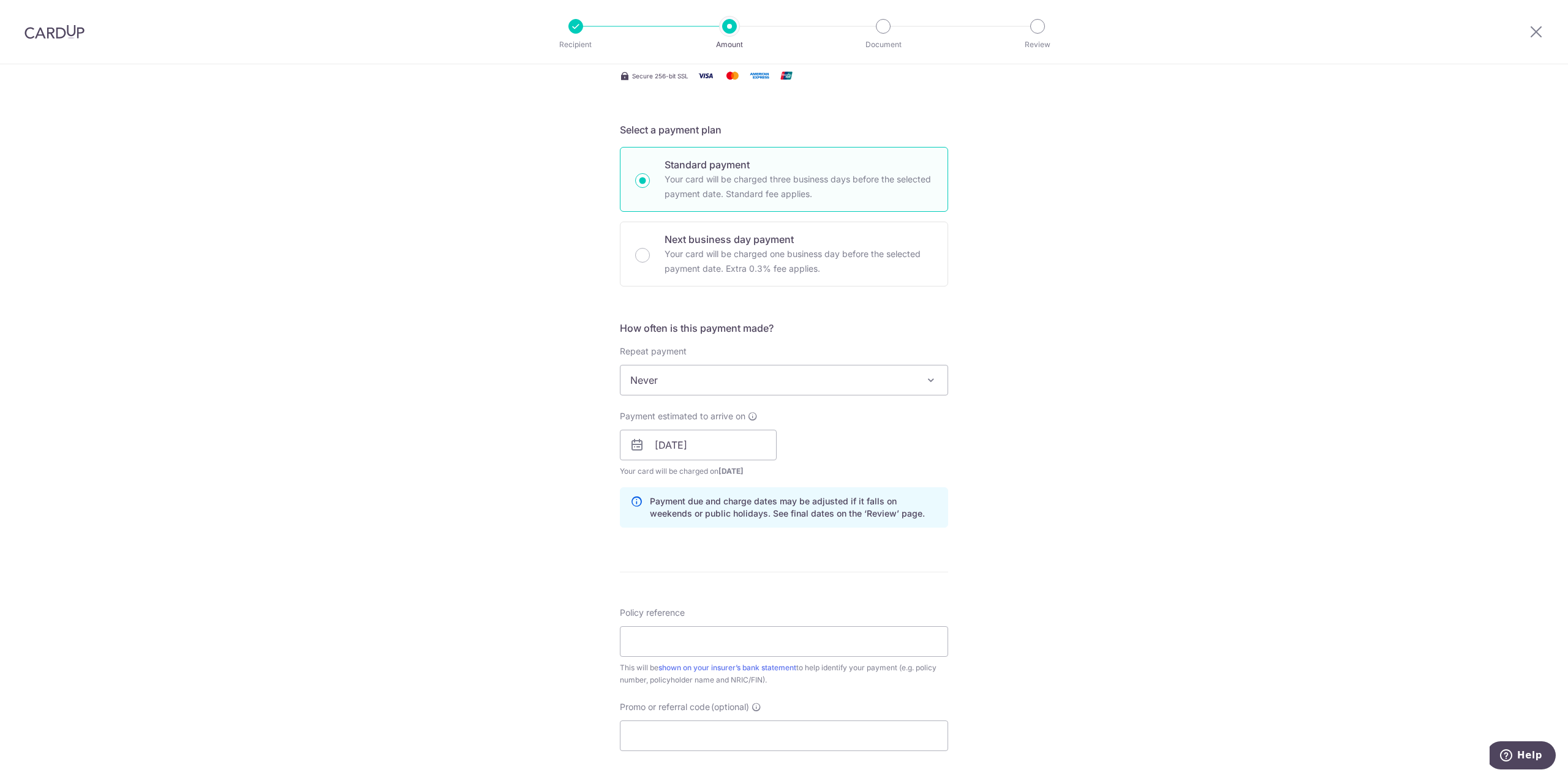
scroll to position [245, 0]
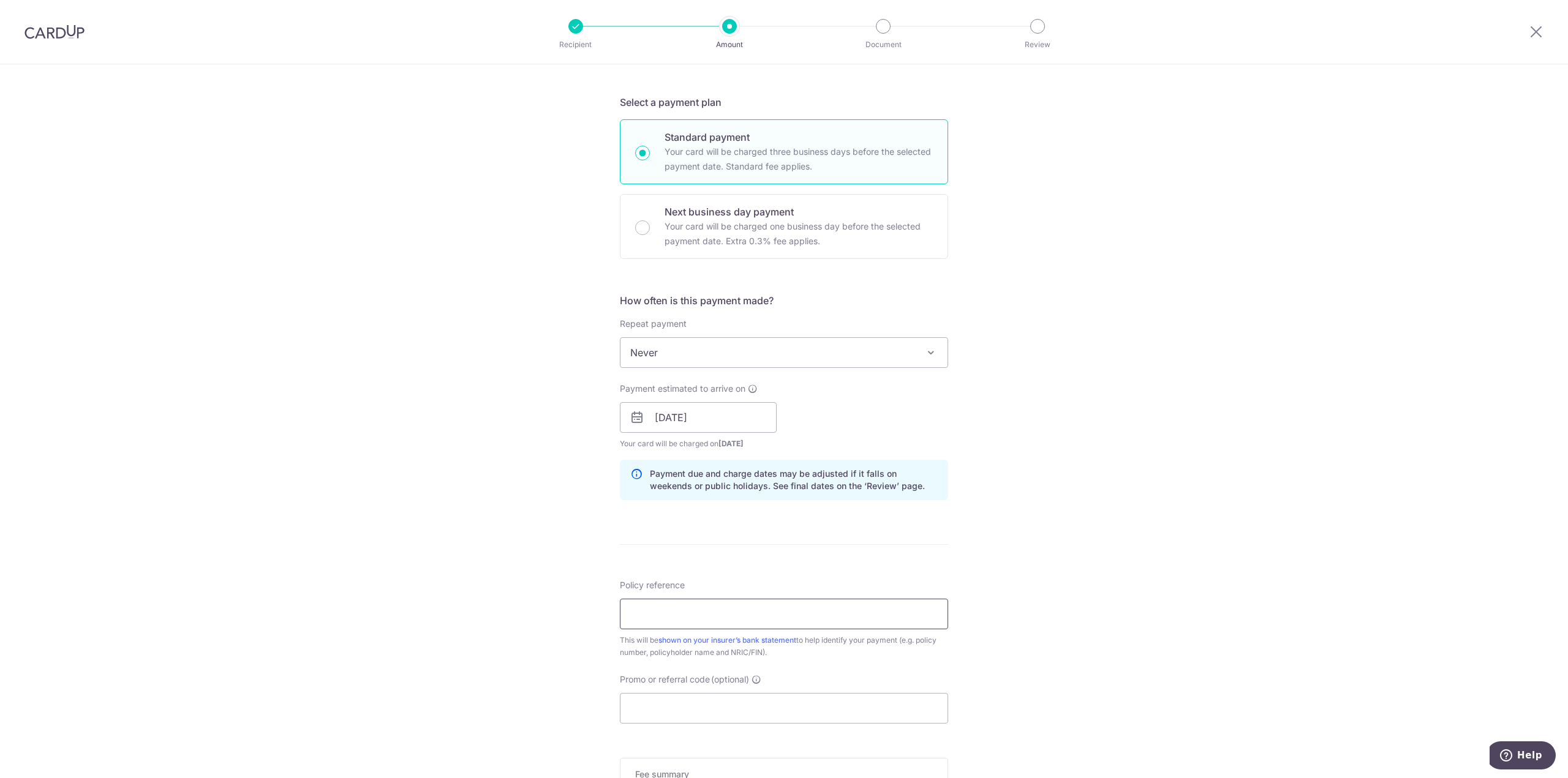
click at [760, 620] on input "Policy reference" at bounding box center [784, 614] width 328 height 31
click at [728, 614] on input "H235463467 and E23463467" at bounding box center [784, 614] width 328 height 31
drag, startPoint x: 735, startPoint y: 612, endPoint x: 752, endPoint y: 612, distance: 17.0
click at [752, 612] on input "H235463467 and E235463467" at bounding box center [784, 614] width 328 height 31
type input "H235463467 and E235463467"
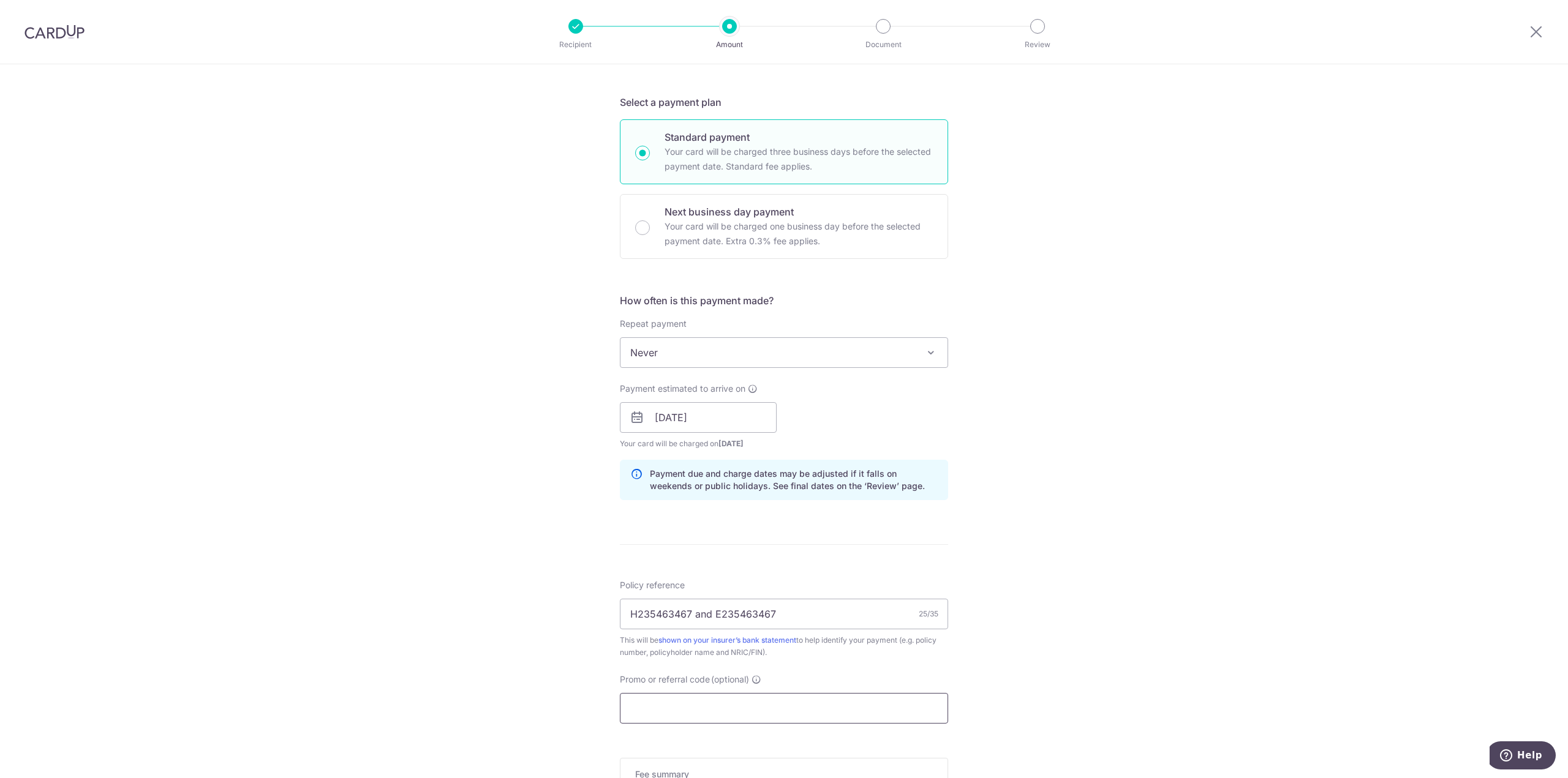
click at [708, 706] on input "Promo or referral code (optional)" at bounding box center [784, 708] width 328 height 31
paste input "OFF225"
type input "OFF225"
click at [494, 658] on div "Tell us more about your payment Enter payment amount SGD 2,794.00 2794.00 Selec…" at bounding box center [784, 426] width 1568 height 1213
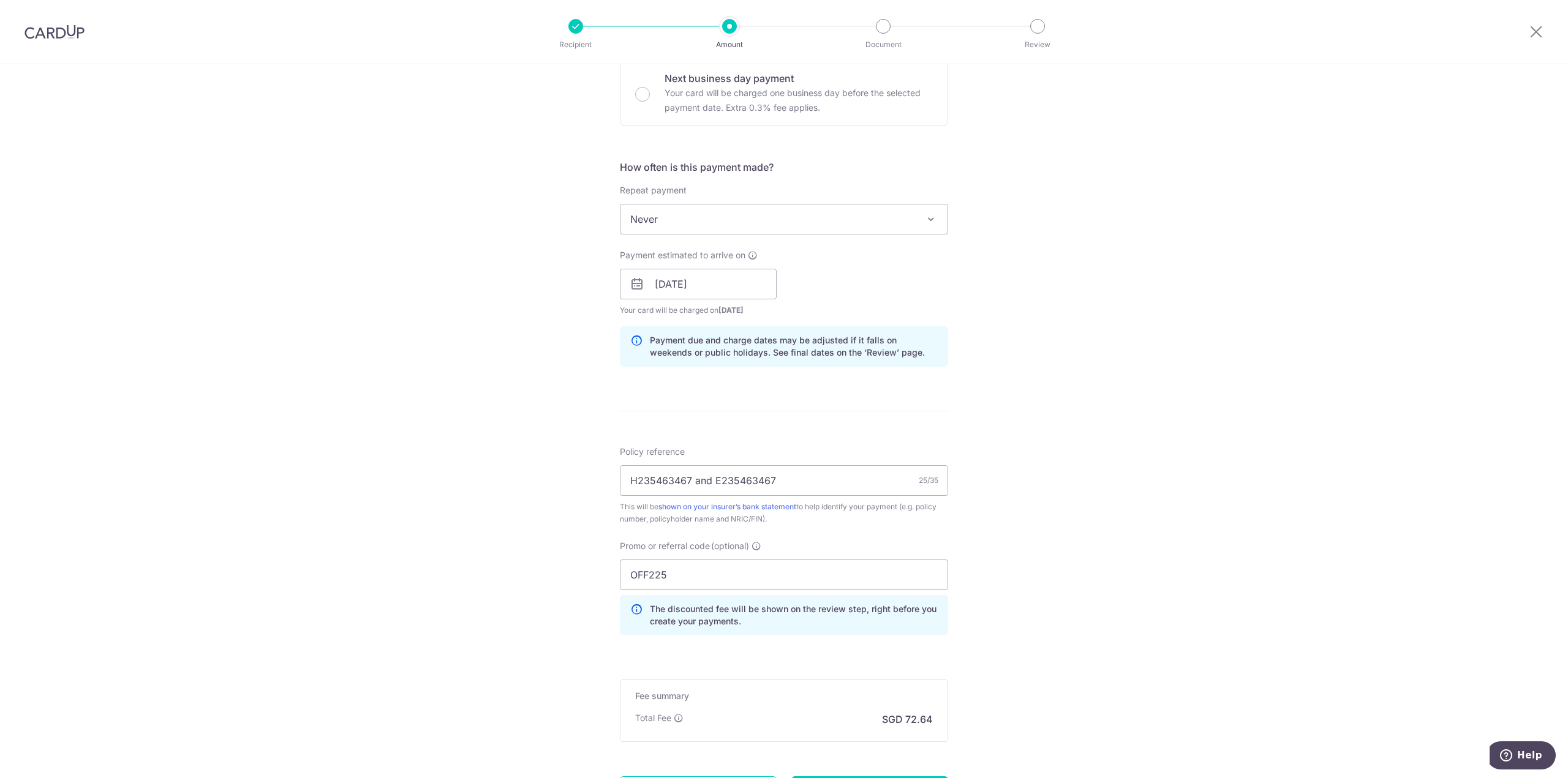
scroll to position [499, 0]
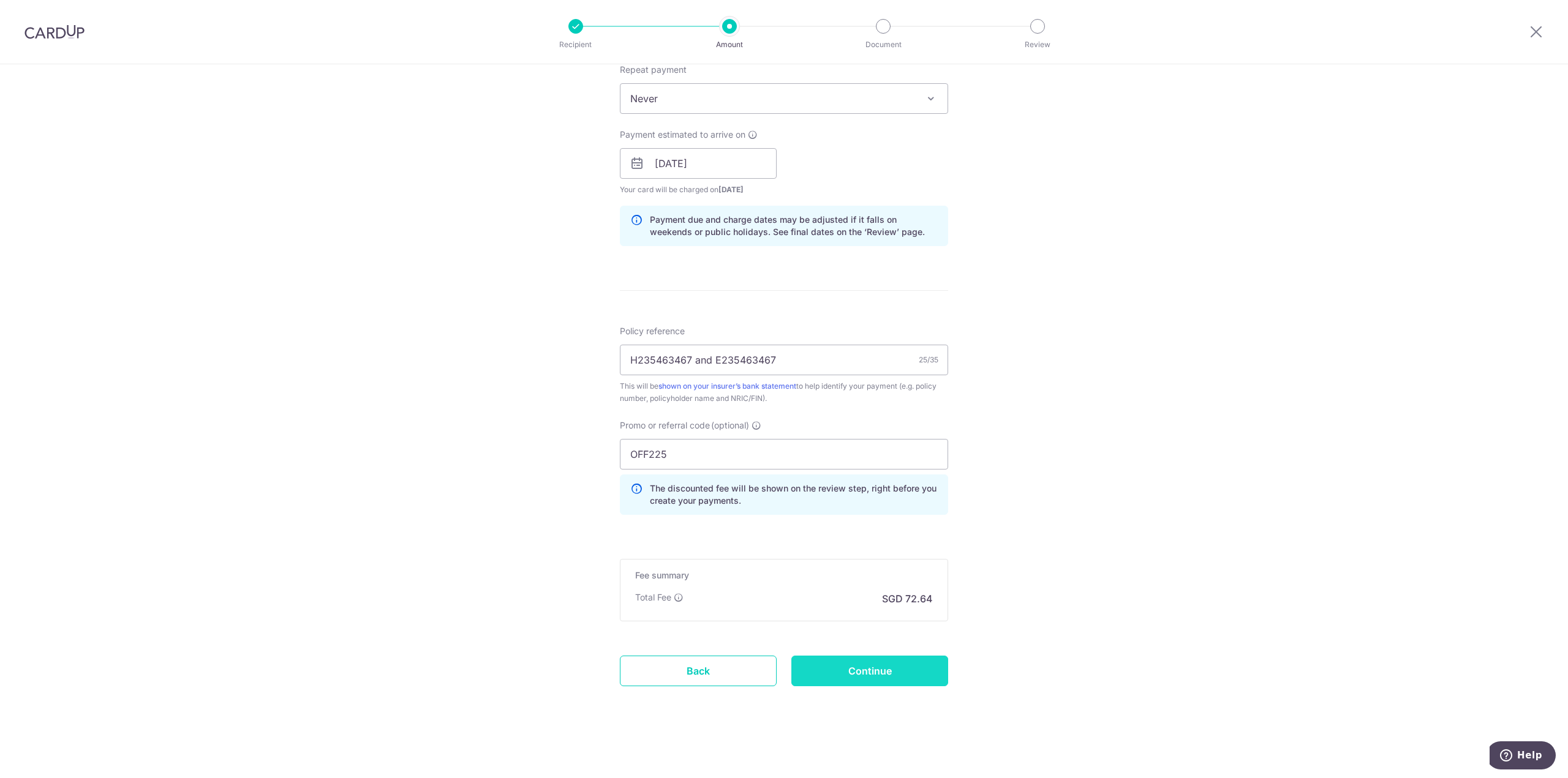
click at [857, 666] on input "Continue" at bounding box center [870, 671] width 157 height 31
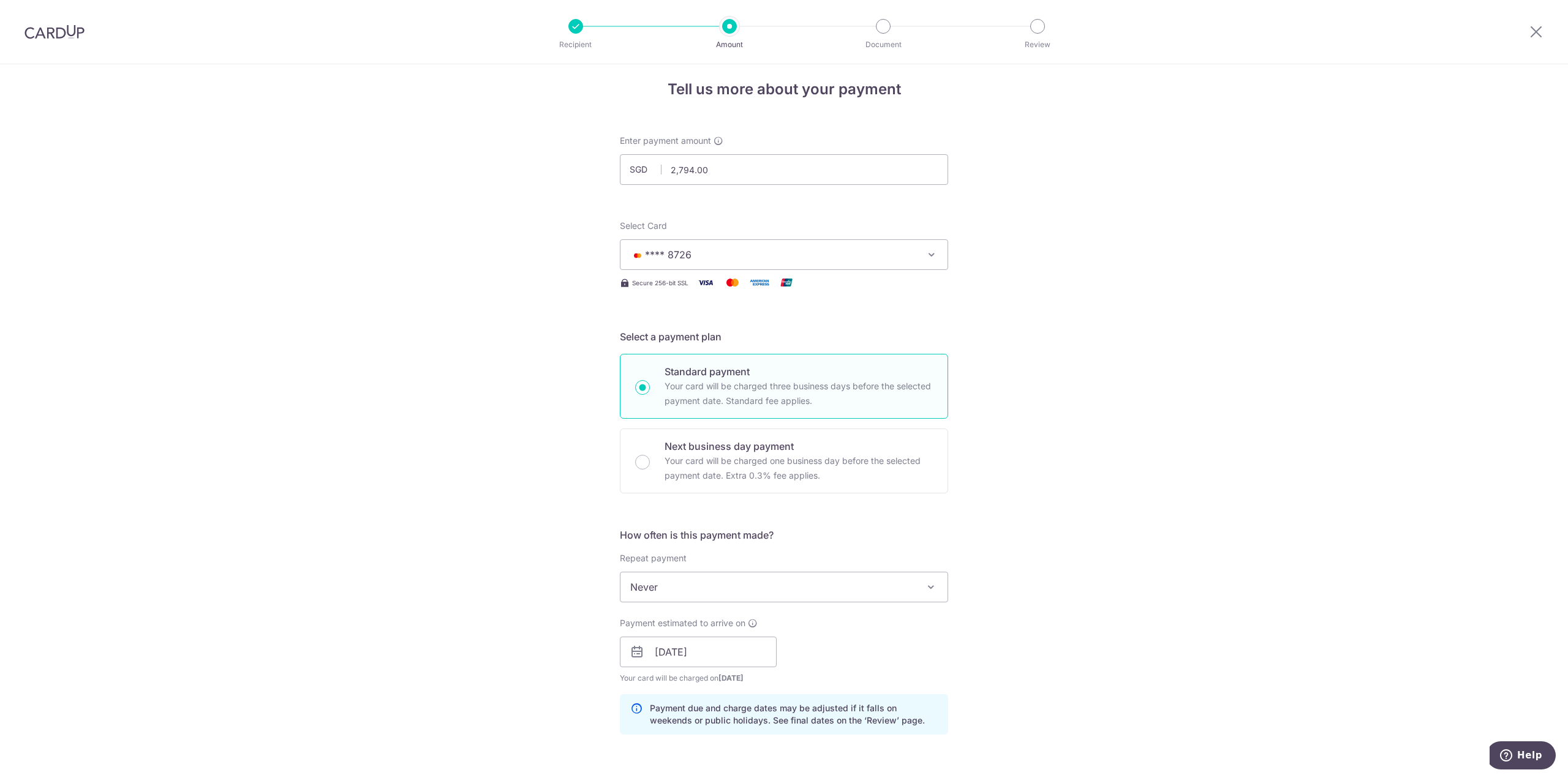
scroll to position [0, 0]
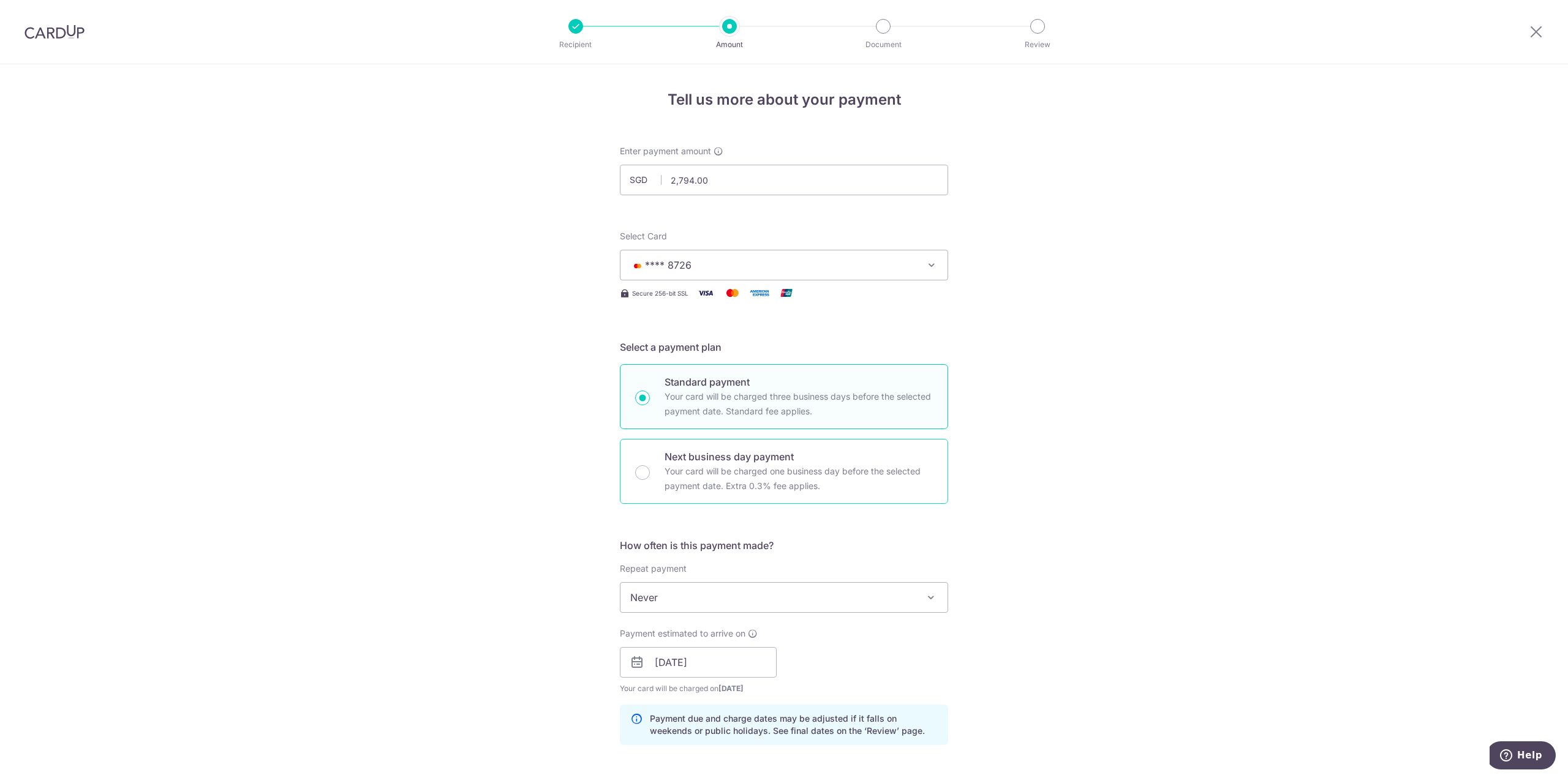
click at [790, 486] on p "Your card will be charged one business day before the selected payment date. Ex…" at bounding box center [798, 479] width 268 height 30
click at [650, 480] on input "Next business day payment Your card will be charged one business day before the…" at bounding box center [642, 472] width 14 height 14
radio input "false"
radio input "true"
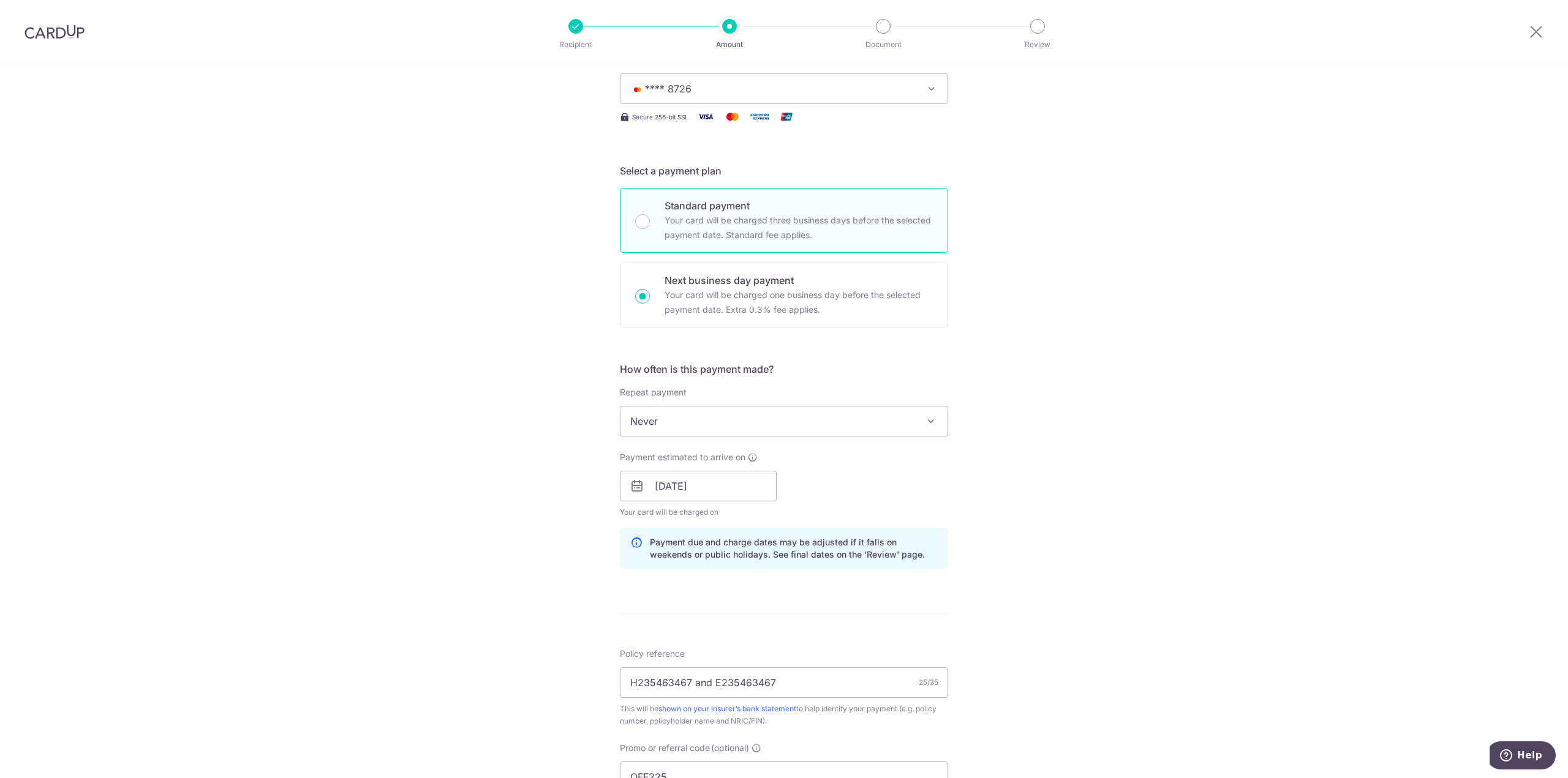
scroll to position [183, 0]
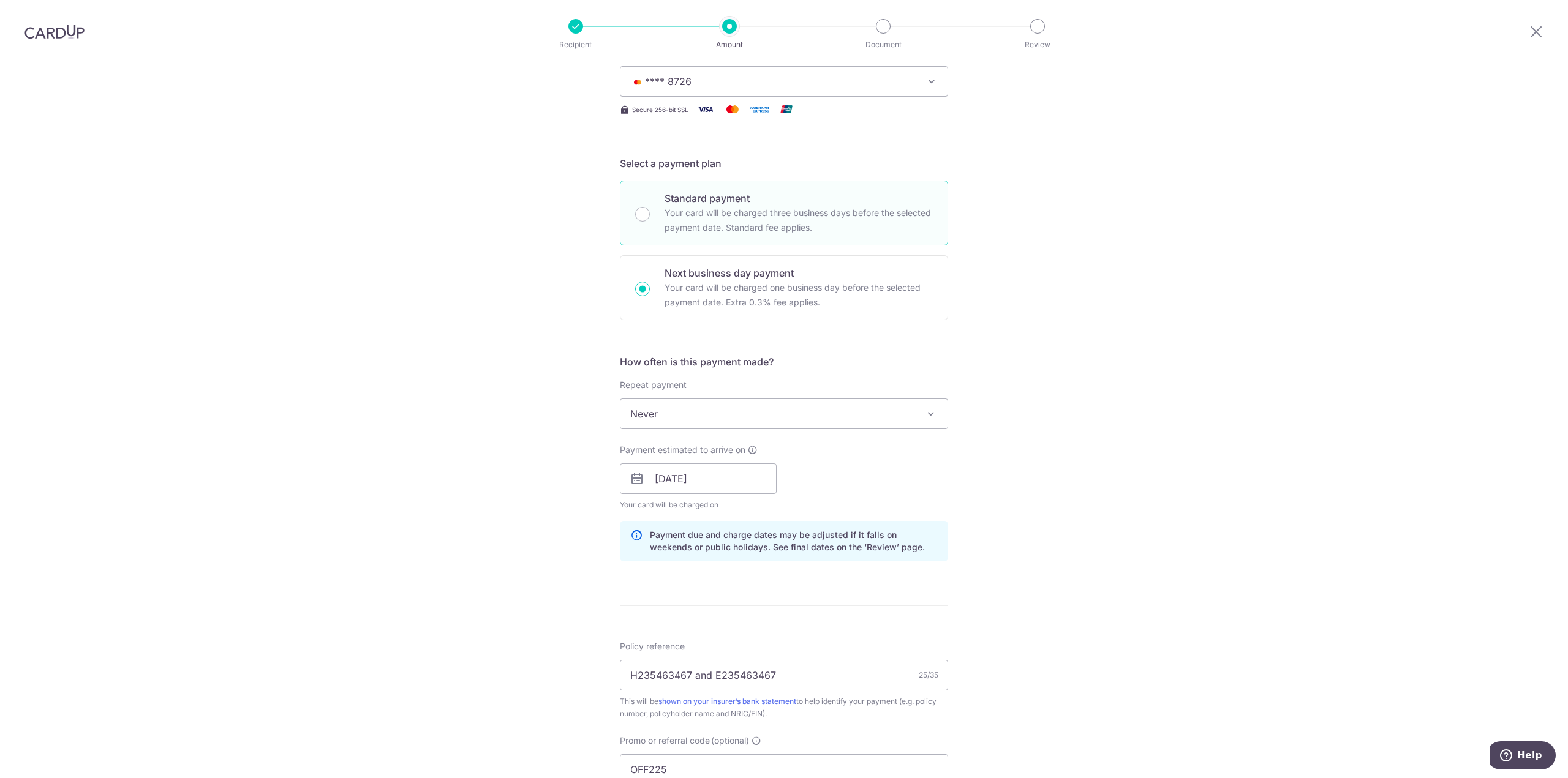
click at [498, 397] on div "Tell us more about your payment Enter payment amount SGD 2,794.00 2794.00 Selec…" at bounding box center [784, 487] width 1568 height 1213
click at [854, 290] on p "Your card will be charged one business day before the selected payment date. Ex…" at bounding box center [798, 295] width 268 height 30
click at [650, 290] on input "Next business day payment Your card will be charged one business day before the…" at bounding box center [642, 289] width 14 height 14
radio input "true"
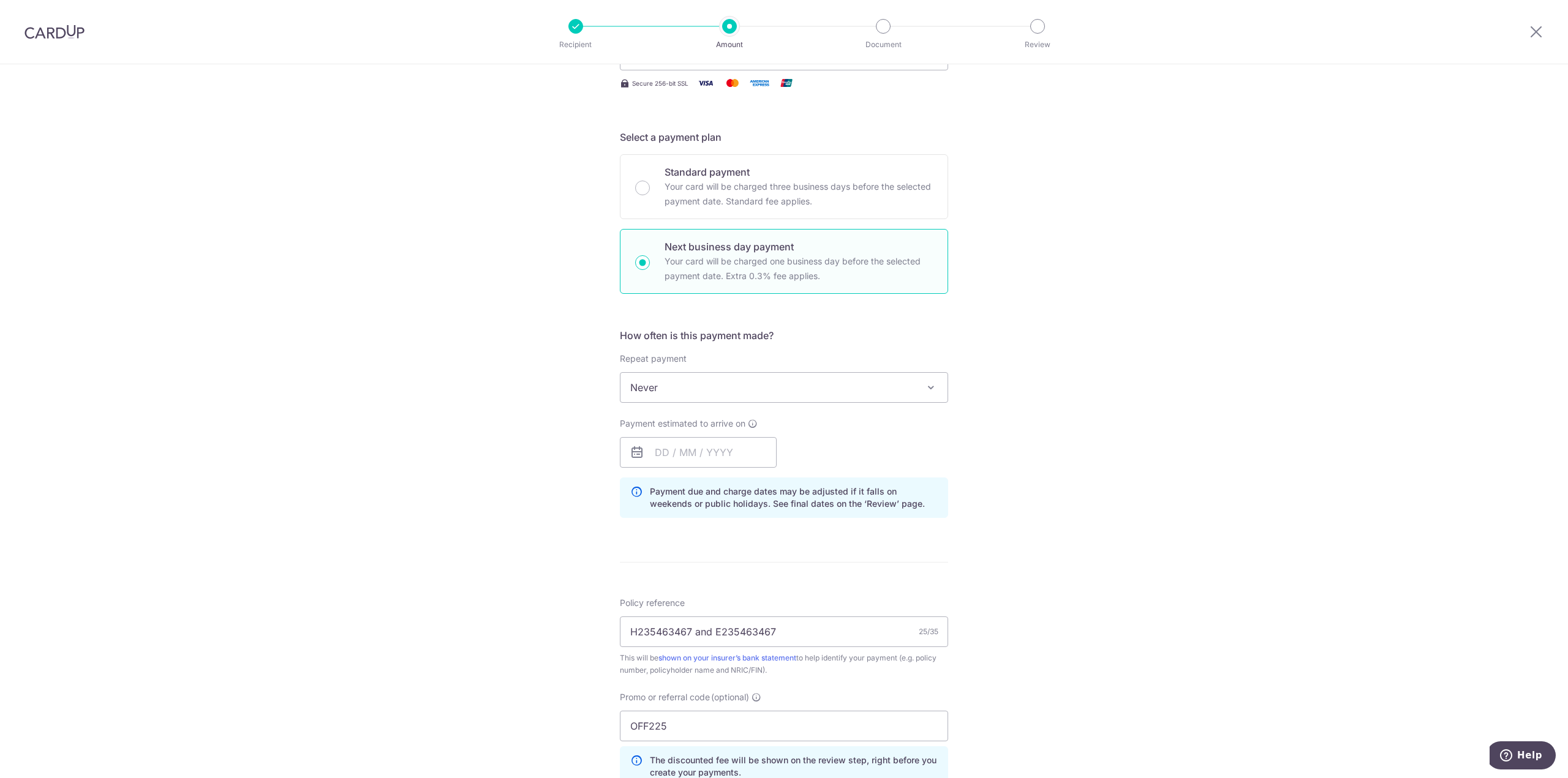
scroll to position [245, 0]
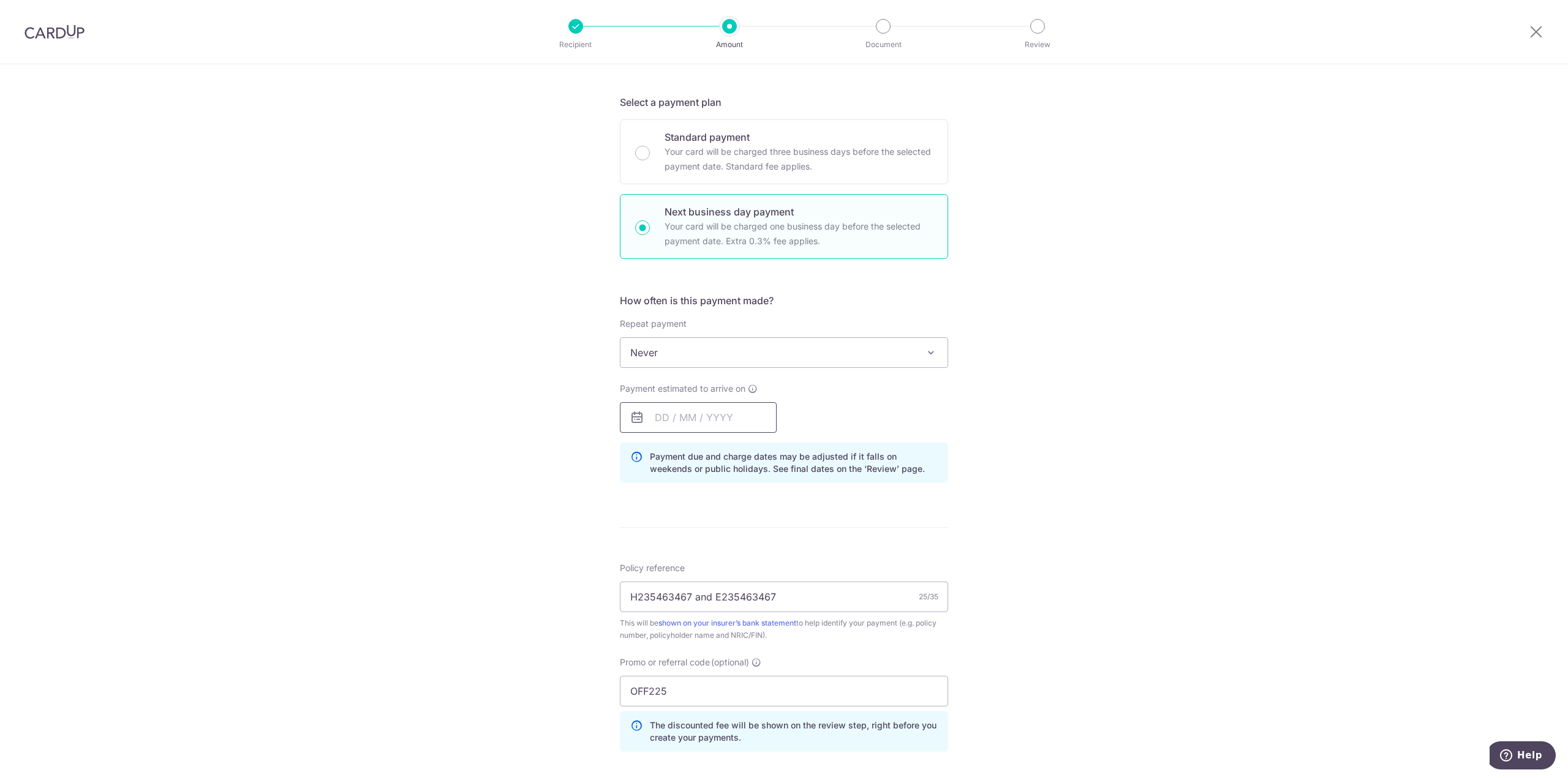
click at [707, 423] on input "text" at bounding box center [698, 418] width 157 height 31
click at [665, 559] on link "13" at bounding box center [669, 553] width 20 height 20
type input "[DATE]"
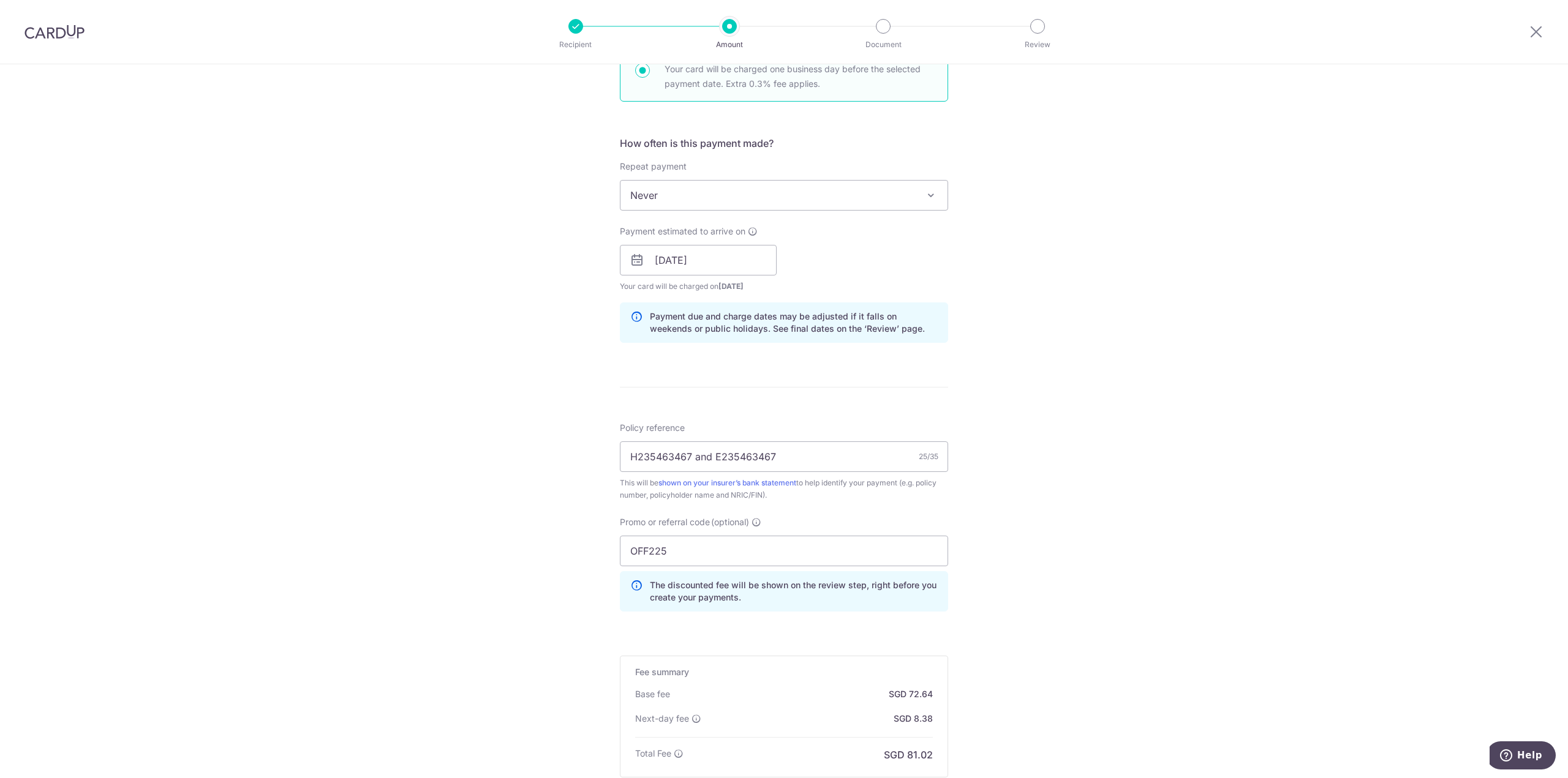
scroll to position [429, 0]
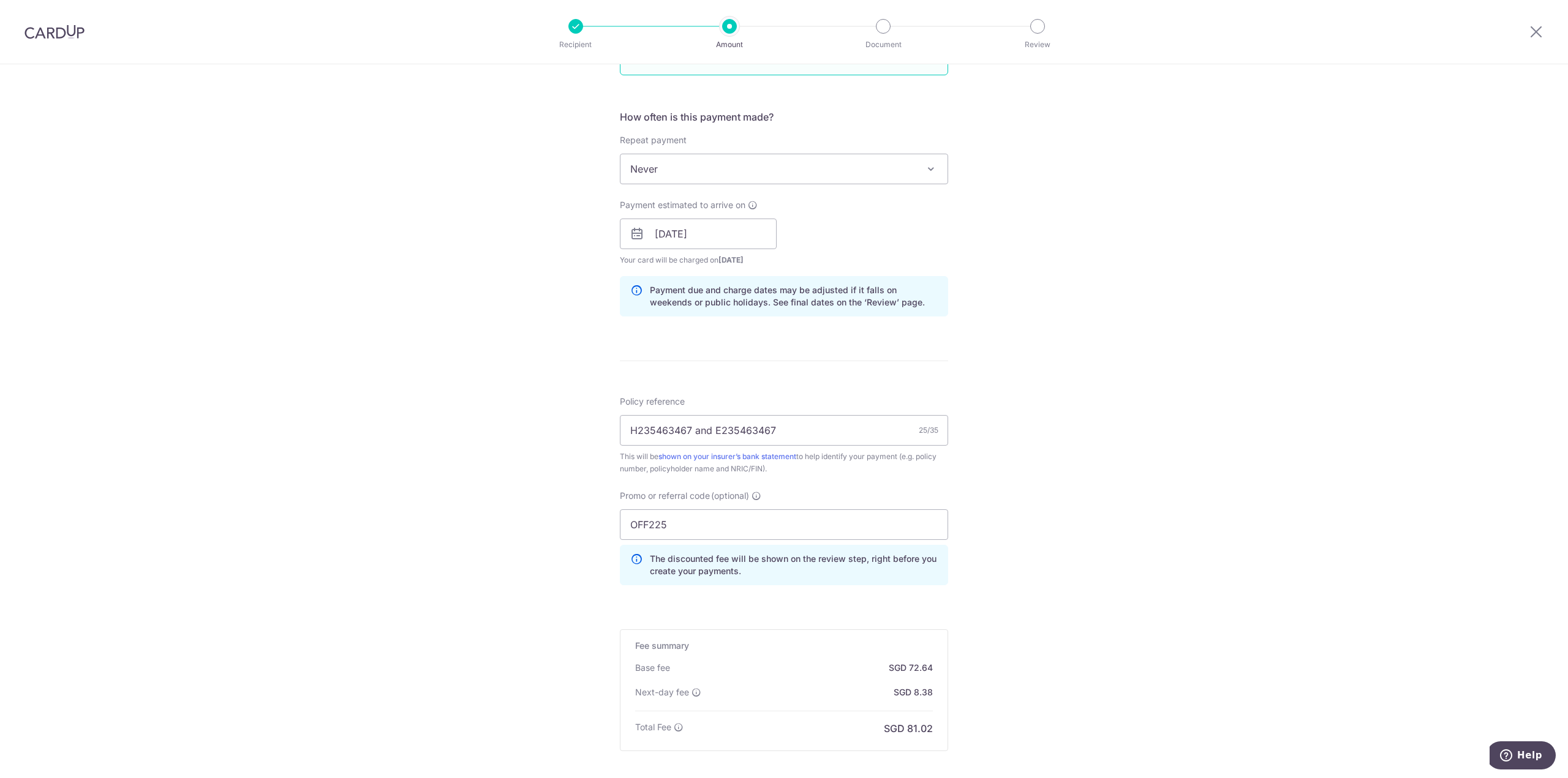
click at [1069, 575] on div "Tell us more about your payment Enter payment amount SGD 2,794.00 2794.00 Selec…" at bounding box center [784, 272] width 1568 height 1272
click at [1018, 598] on div "Tell us more about your payment Enter payment amount SGD 2,794.00 2794.00 Selec…" at bounding box center [784, 272] width 1568 height 1272
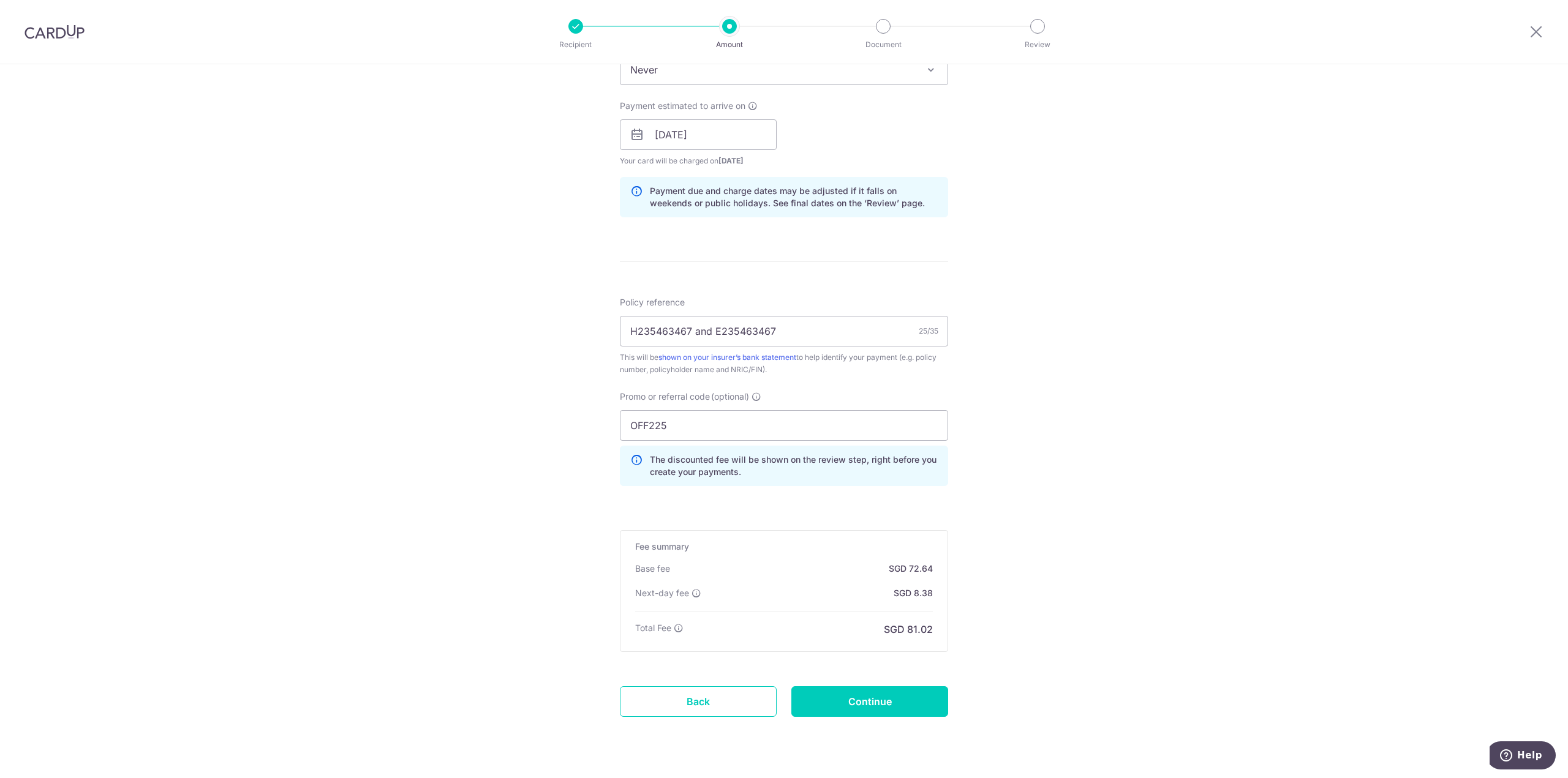
scroll to position [559, 0]
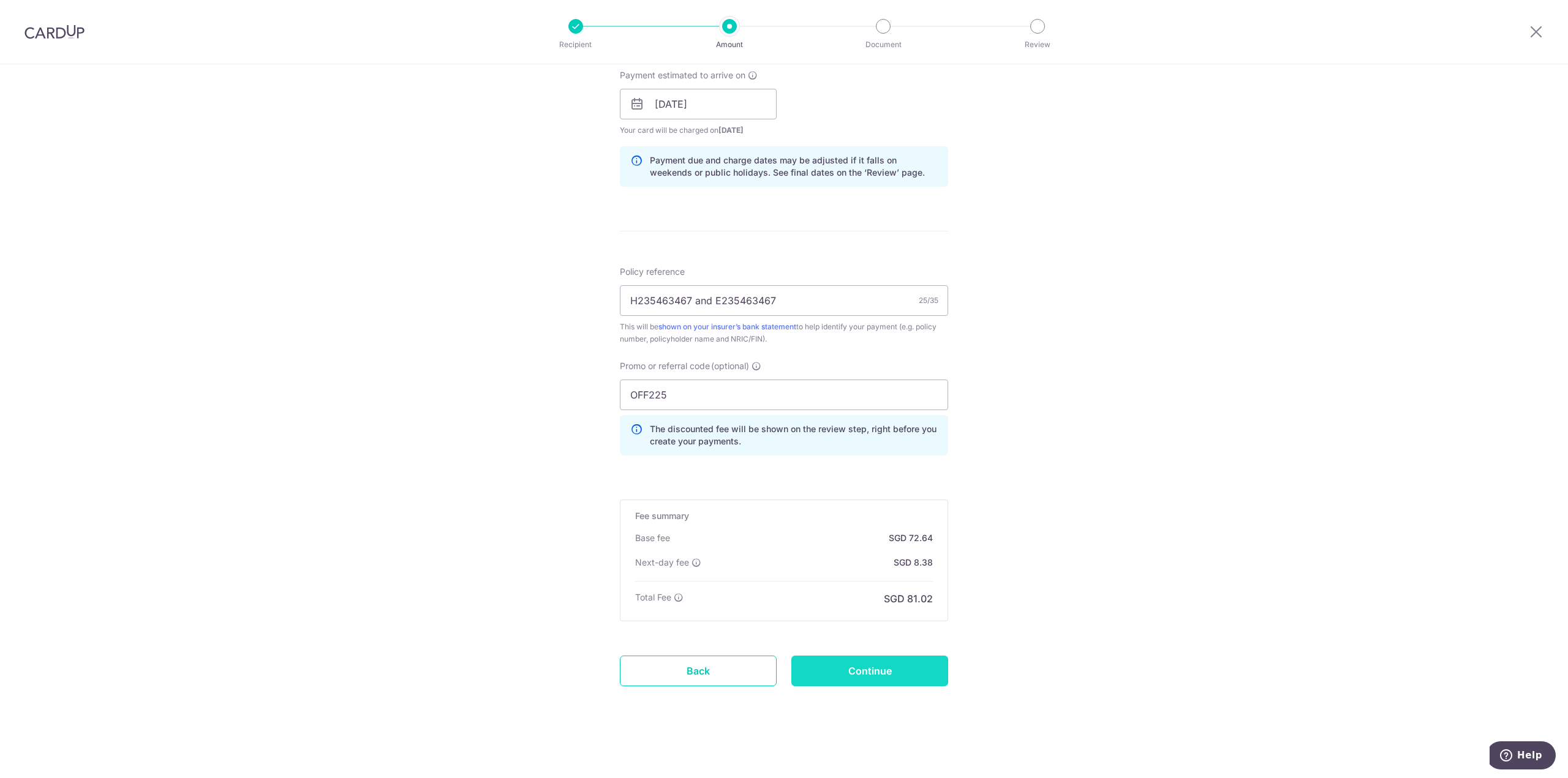
click at [906, 677] on input "Continue" at bounding box center [870, 671] width 157 height 31
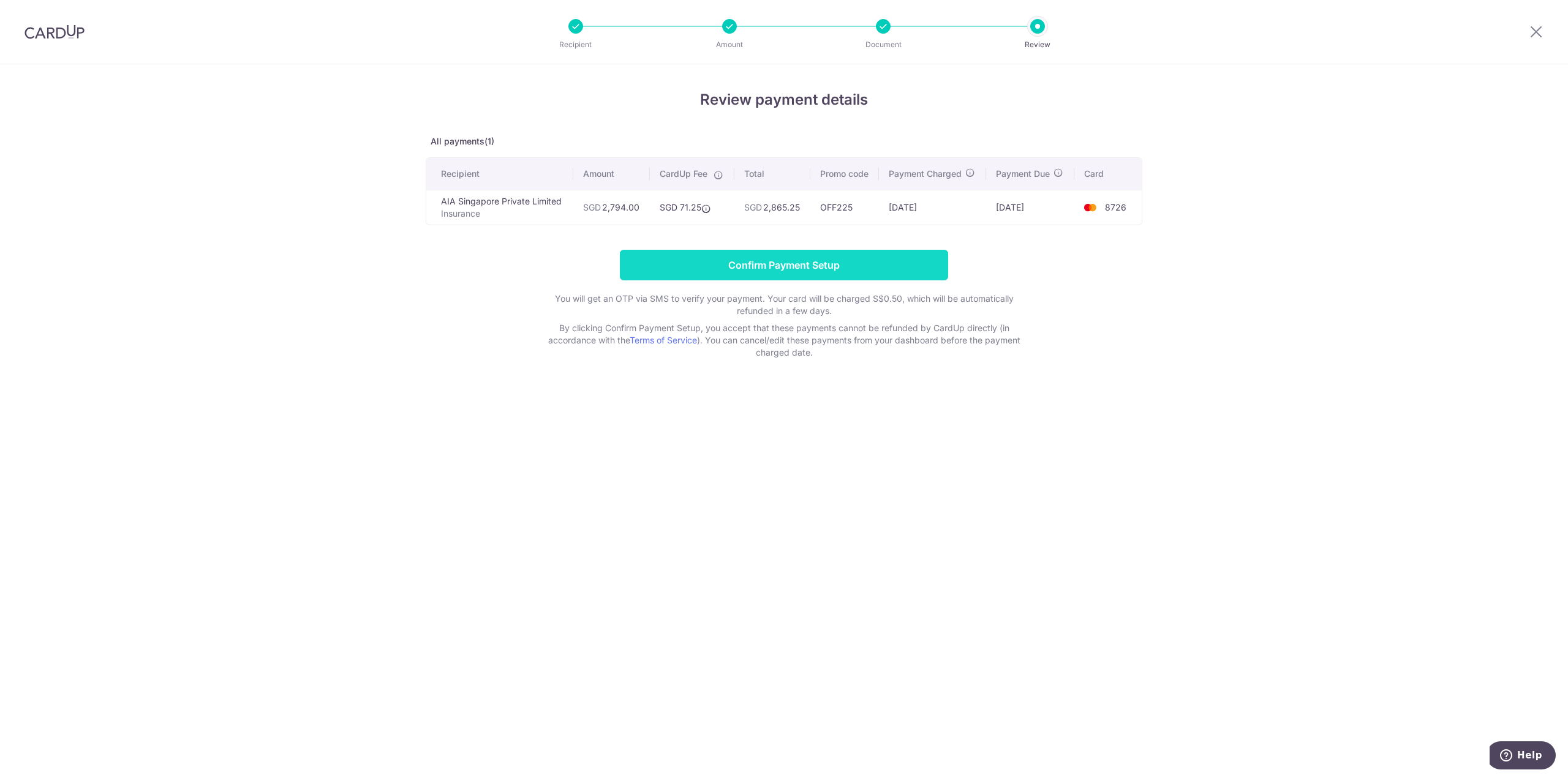
click at [925, 271] on input "Confirm Payment Setup" at bounding box center [784, 265] width 328 height 31
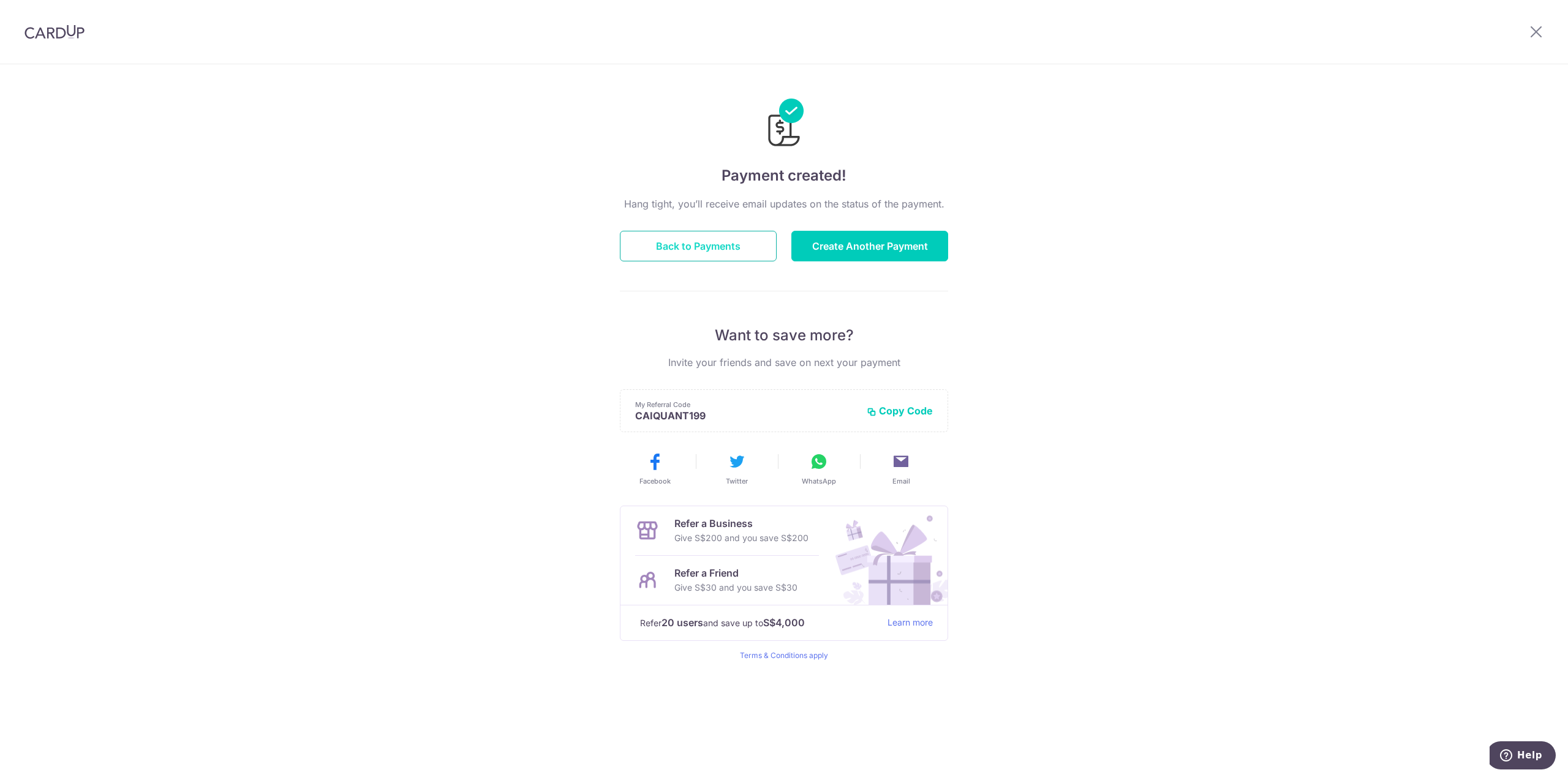
click at [705, 236] on button "Back to Payments" at bounding box center [698, 246] width 157 height 31
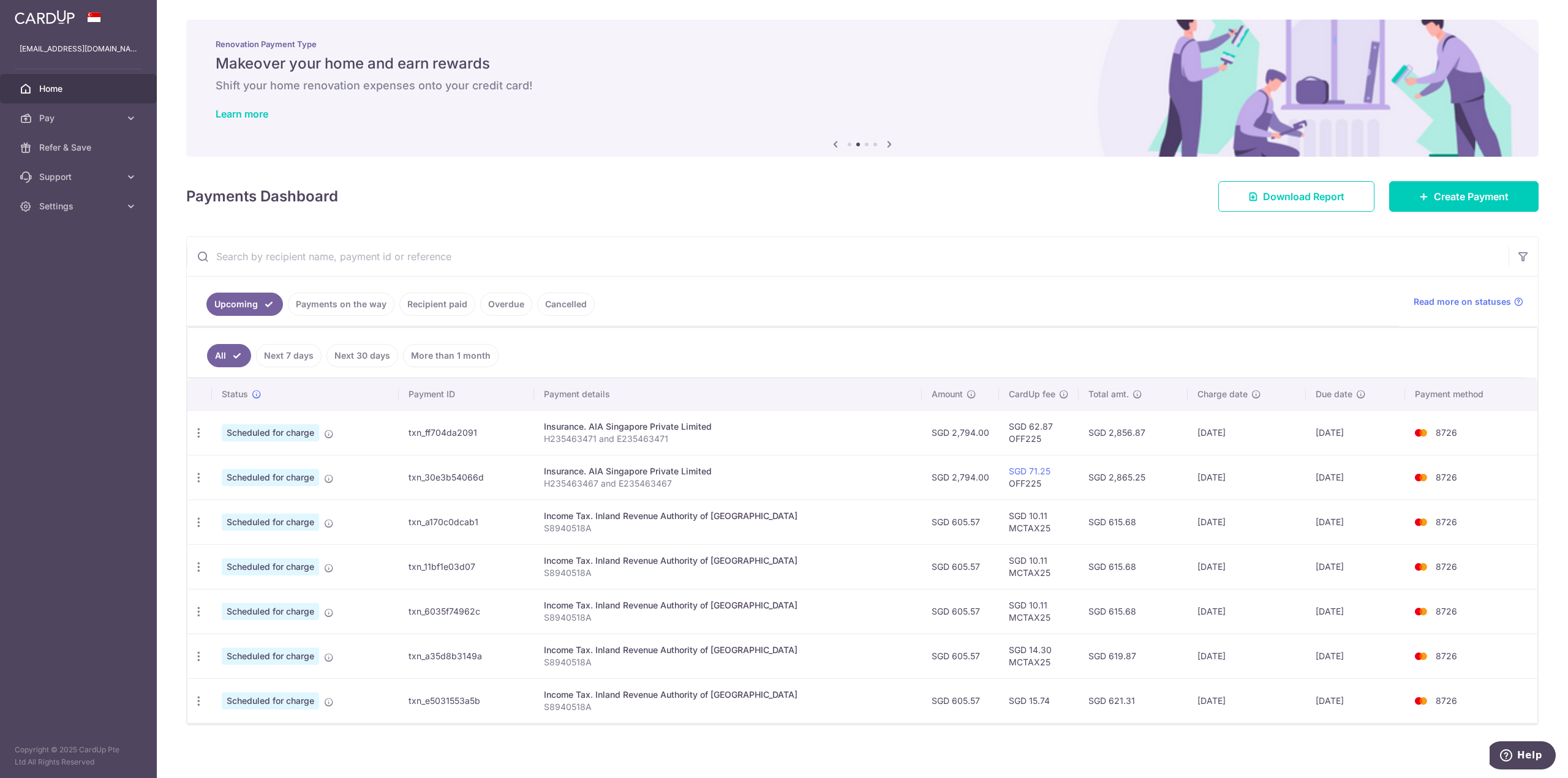
click at [443, 310] on link "Recipient paid" at bounding box center [437, 304] width 76 height 23
